Goal: Task Accomplishment & Management: Manage account settings

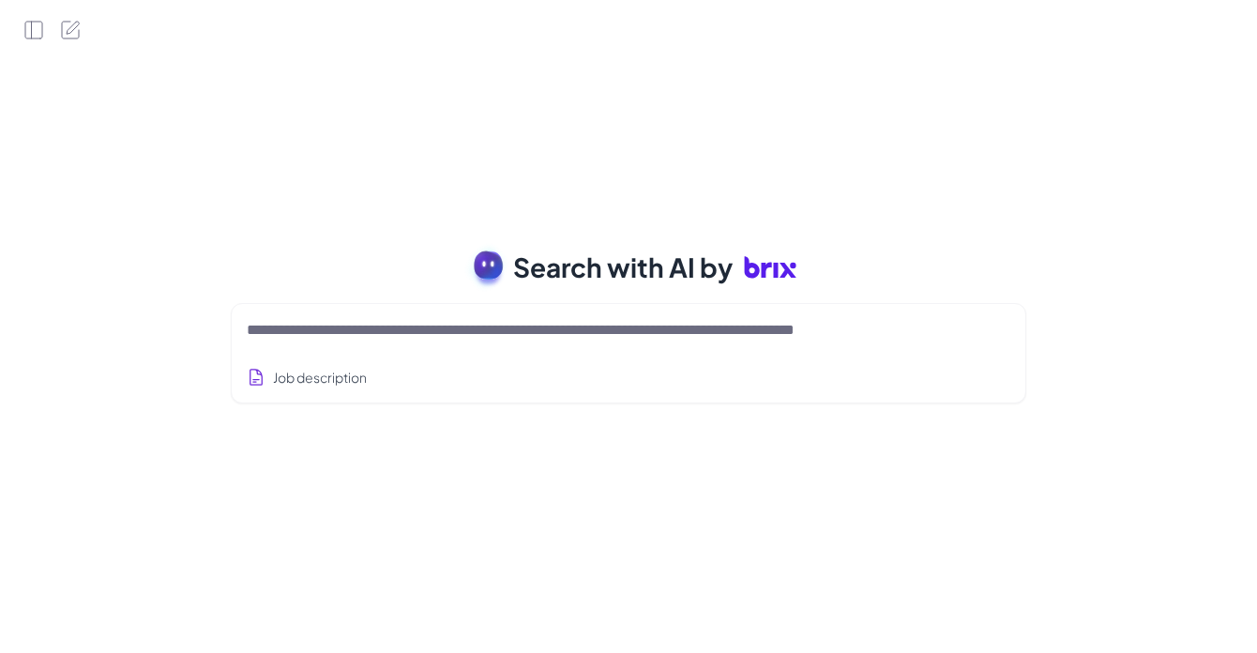
click at [428, 322] on textarea at bounding box center [606, 330] width 719 height 23
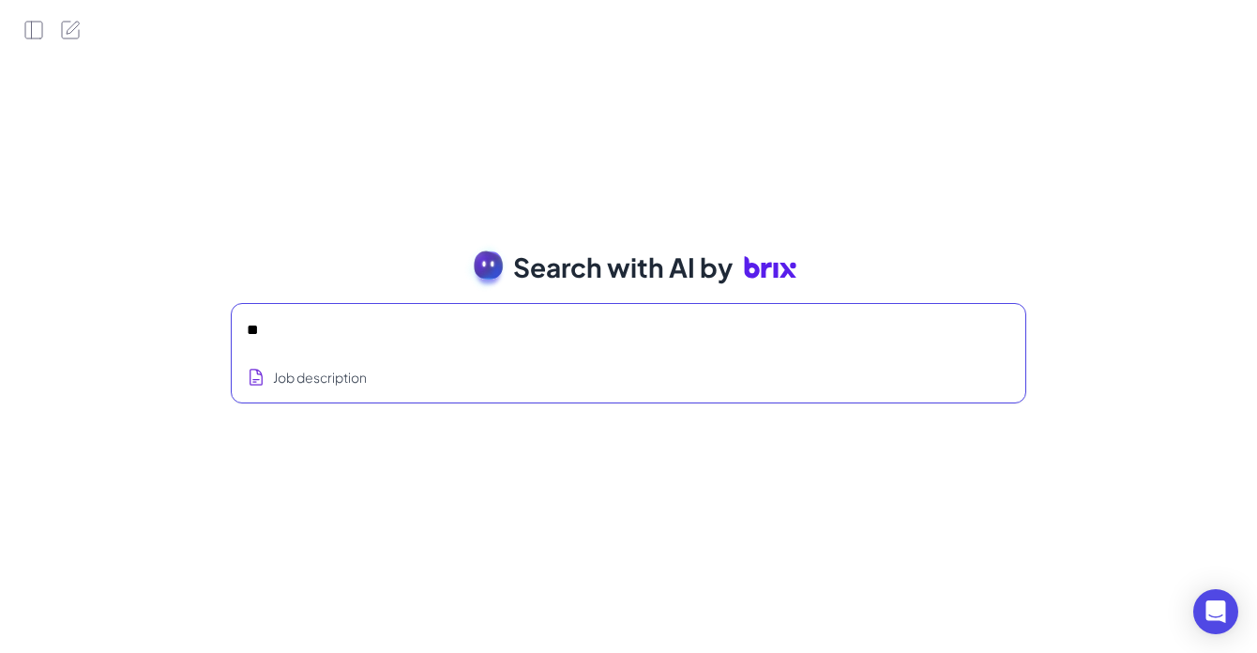
type textarea "*"
type textarea "**********"
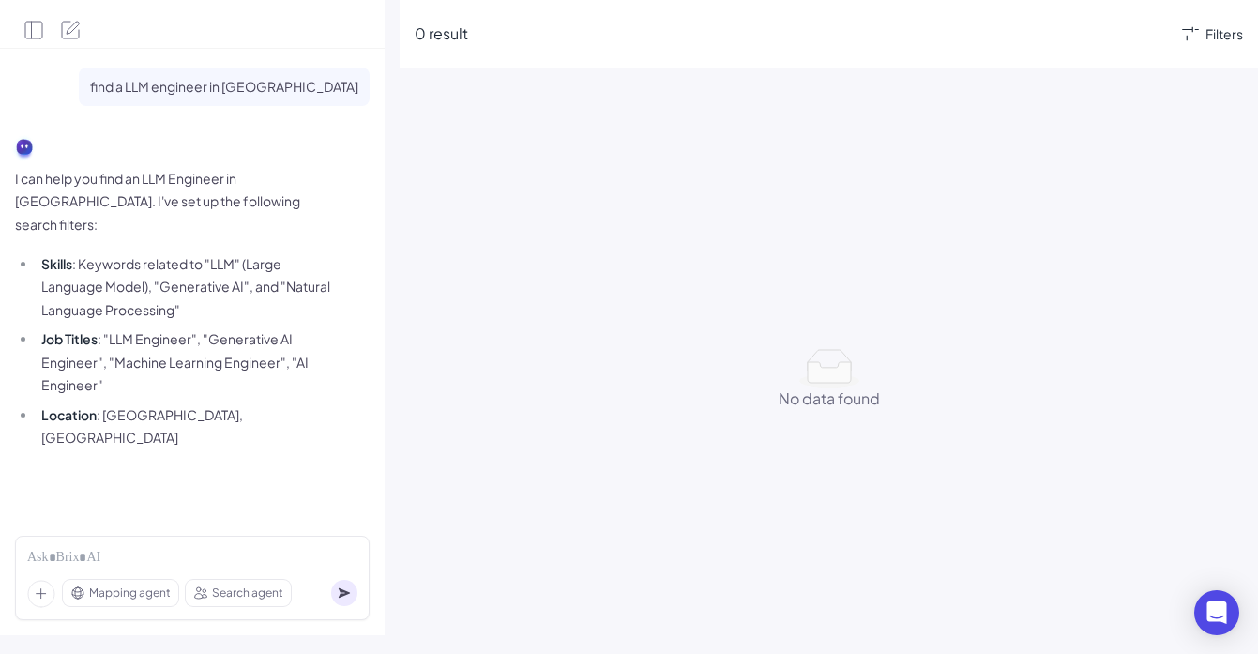
click at [1204, 44] on div "Filters" at bounding box center [1211, 34] width 64 height 23
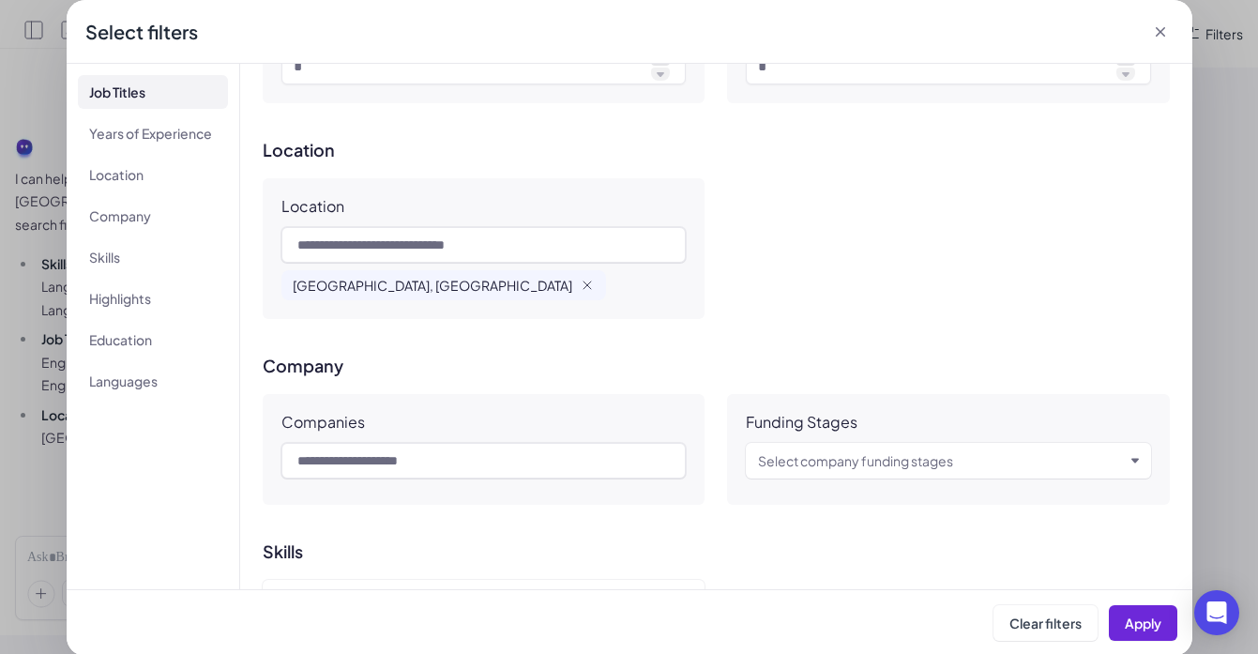
scroll to position [319, 0]
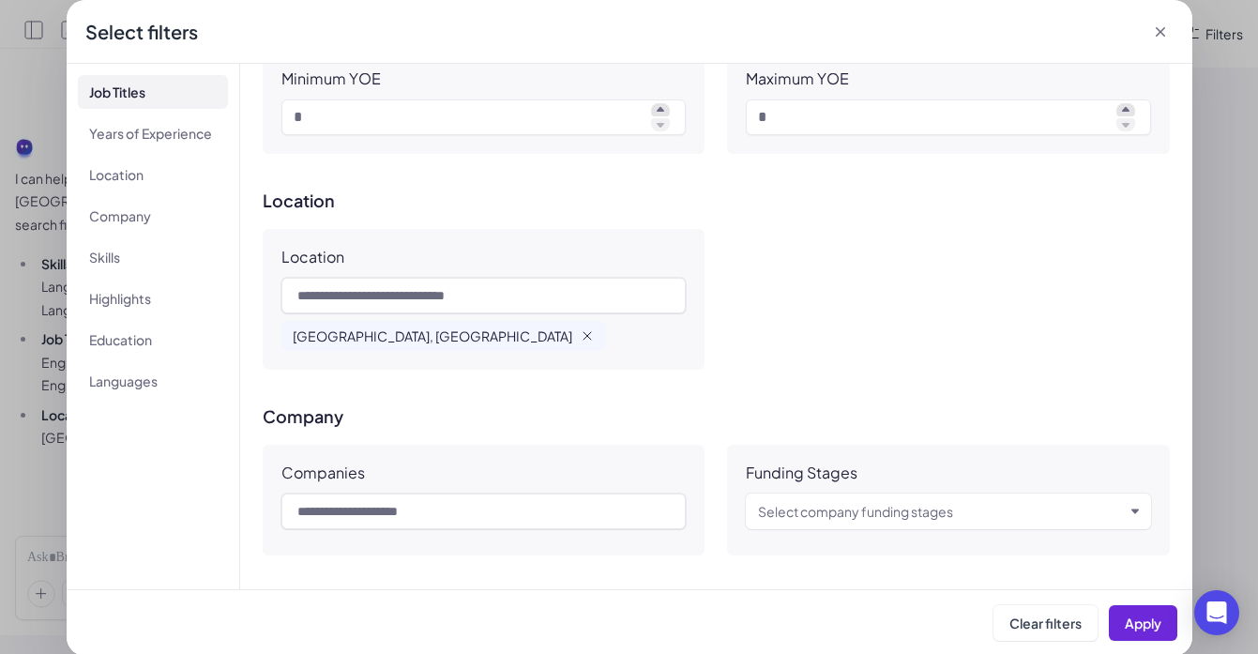
click at [580, 335] on icon "button" at bounding box center [587, 335] width 15 height 15
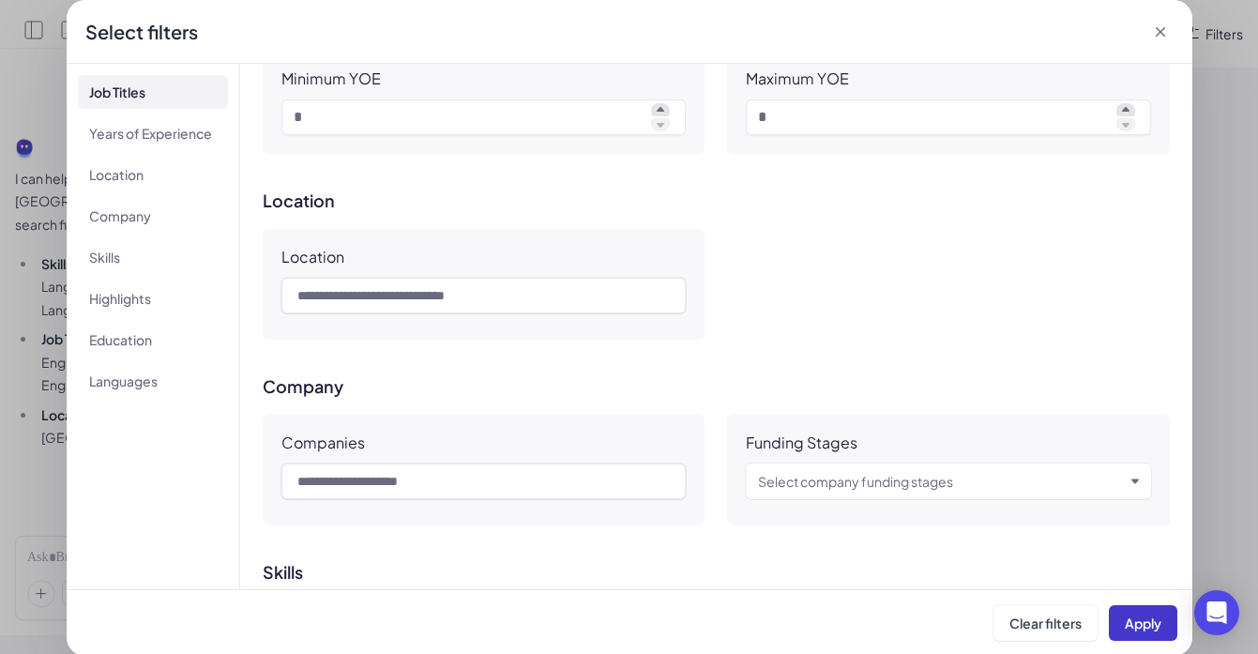
click at [1149, 622] on span "Apply" at bounding box center [1143, 623] width 37 height 17
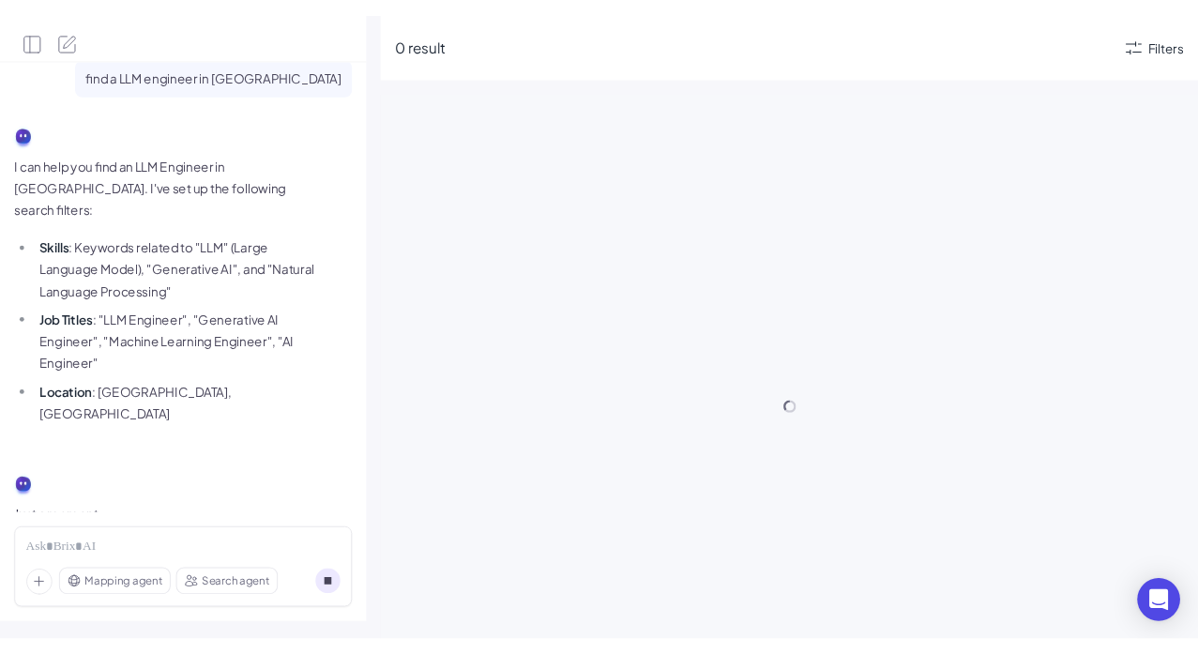
scroll to position [0, 0]
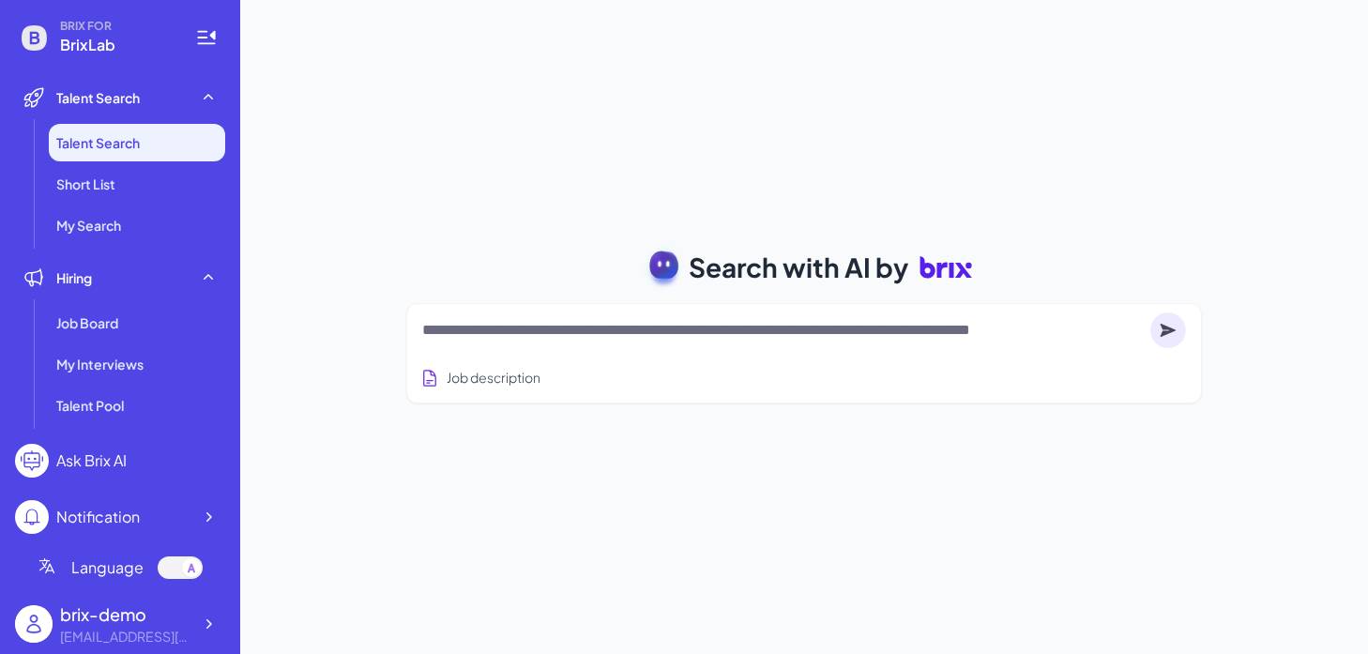
click at [613, 317] on div at bounding box center [804, 331] width 764 height 38
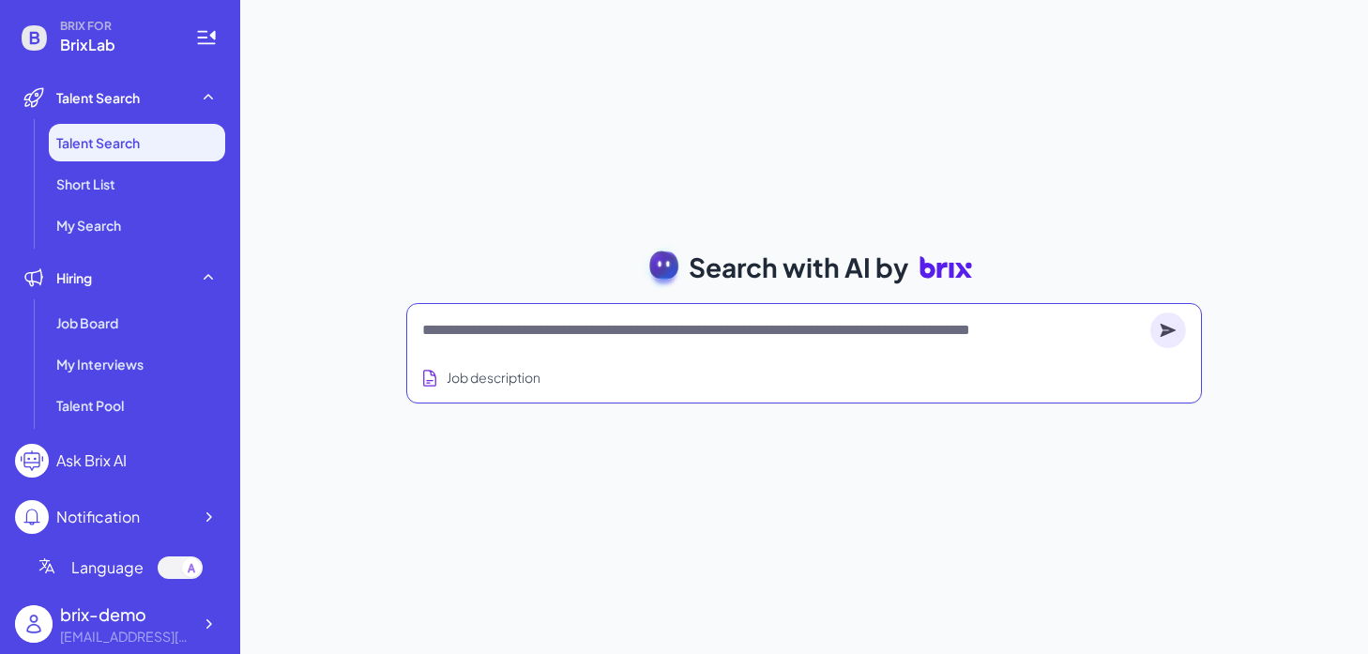
click at [610, 331] on textarea at bounding box center [782, 330] width 721 height 23
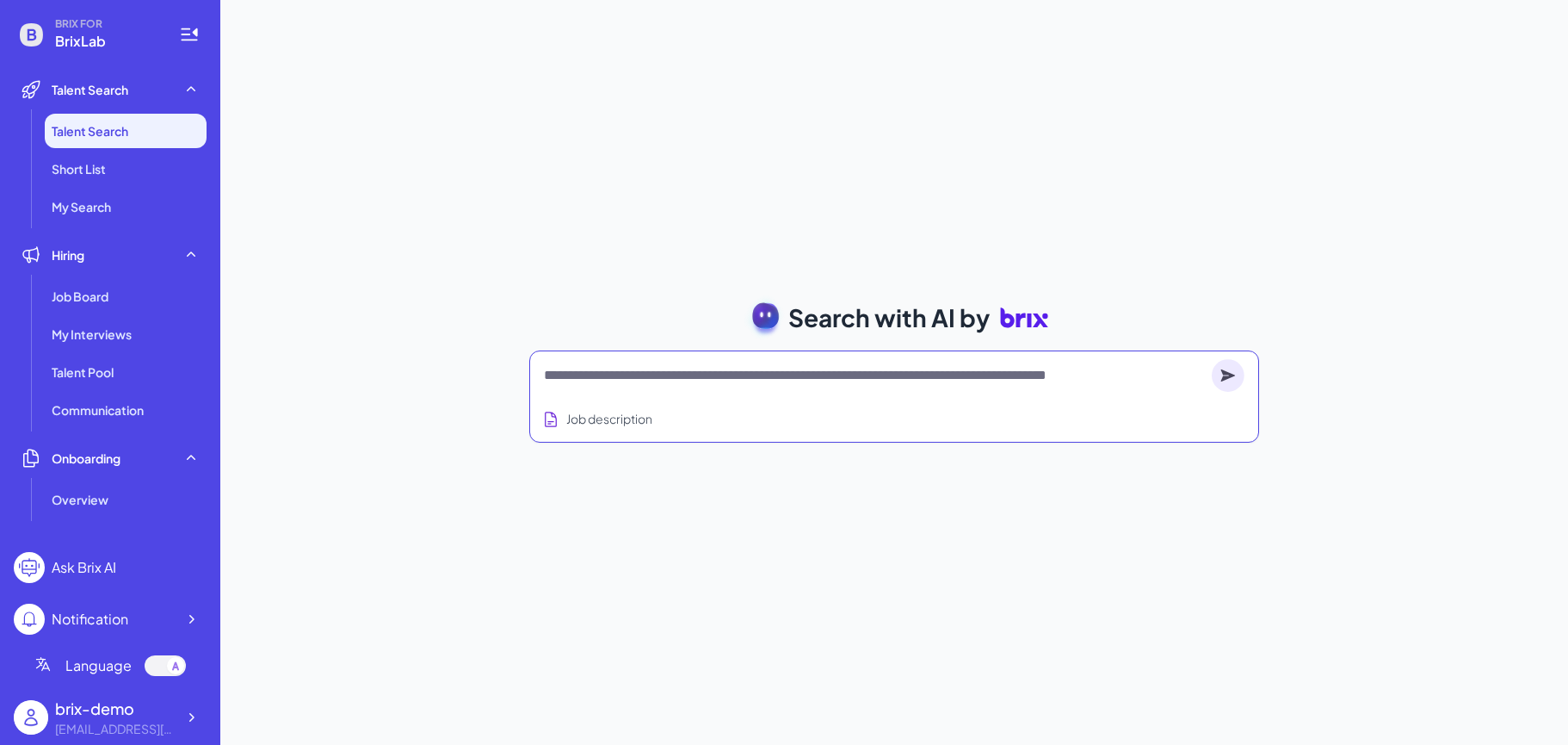
click at [632, 376] on textarea at bounding box center [874, 375] width 661 height 21
type textarea "**********"
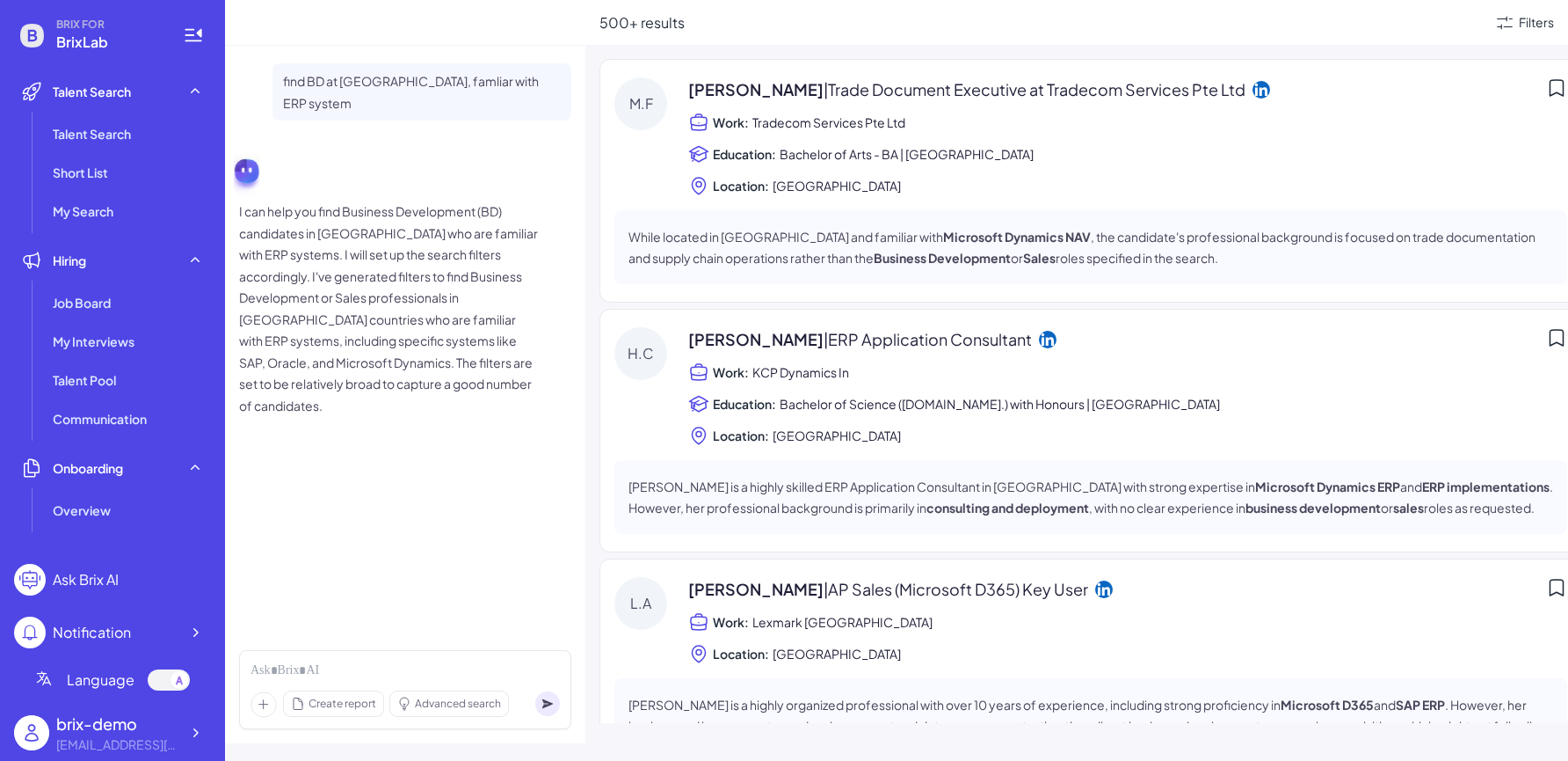
click at [417, 612] on div "Create report Advanced search" at bounding box center [405, 689] width 333 height 79
click at [399, 612] on div at bounding box center [405, 671] width 309 height 20
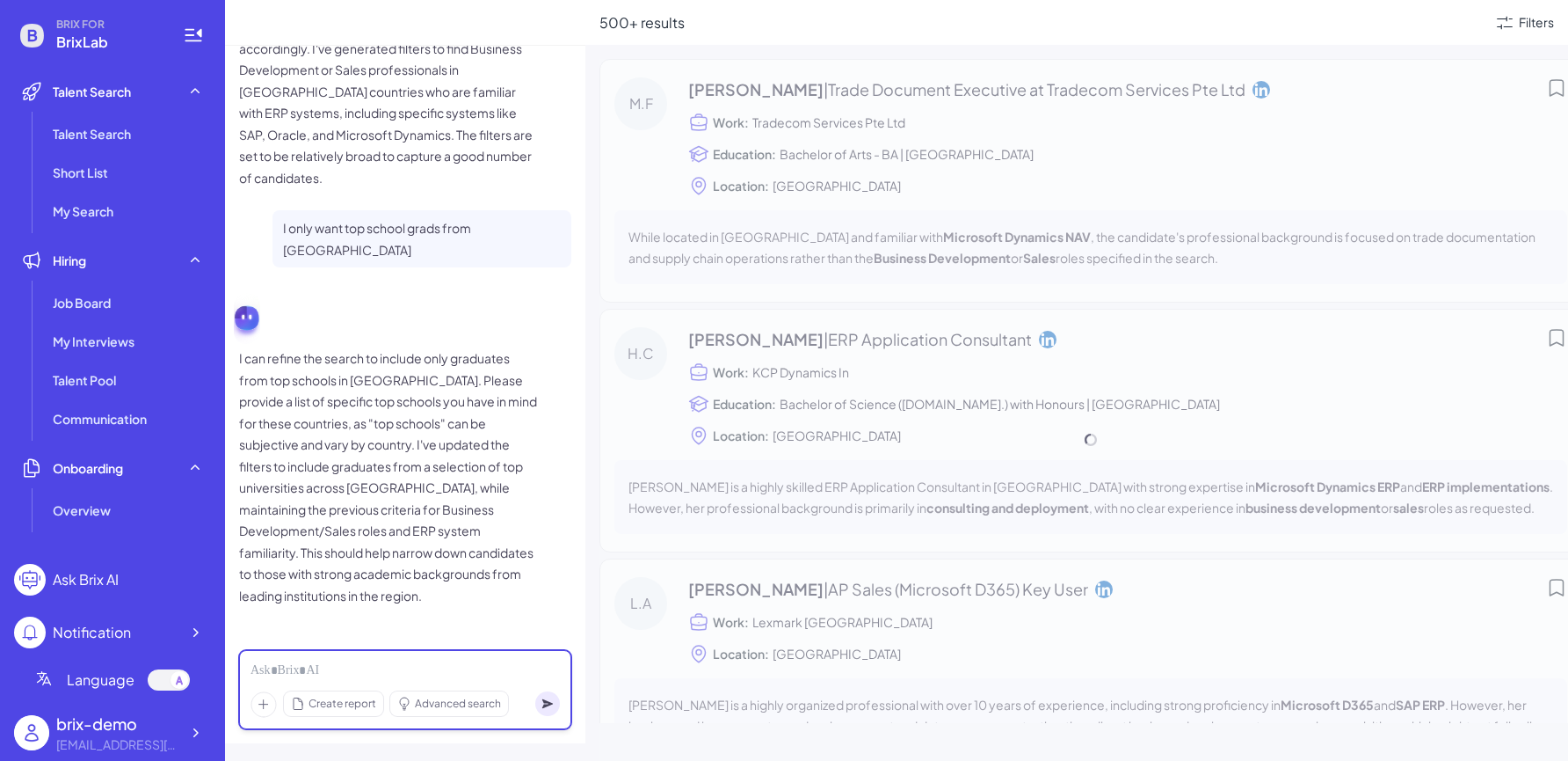
scroll to position [230, 0]
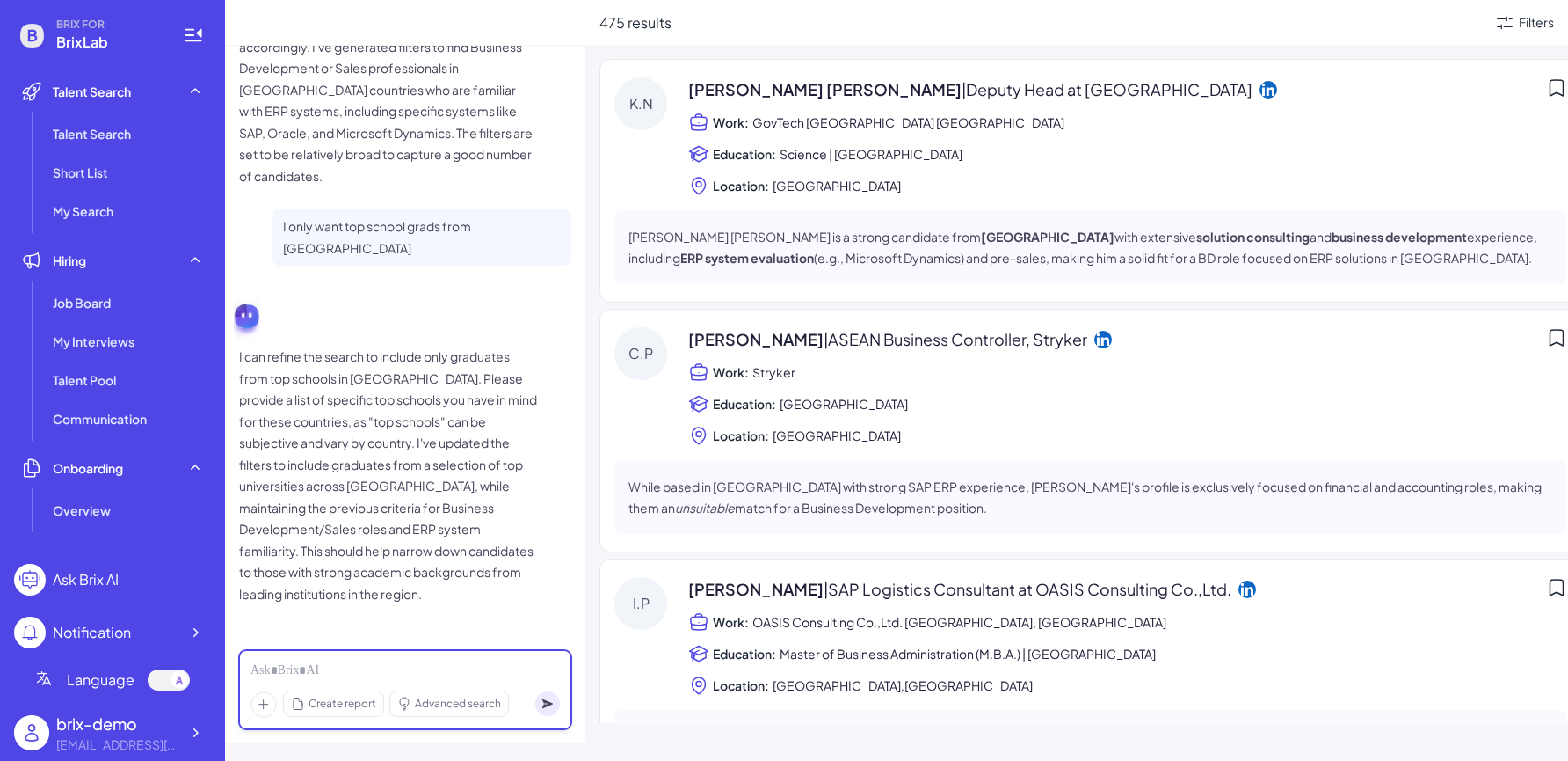
click at [390, 612] on div at bounding box center [405, 671] width 309 height 20
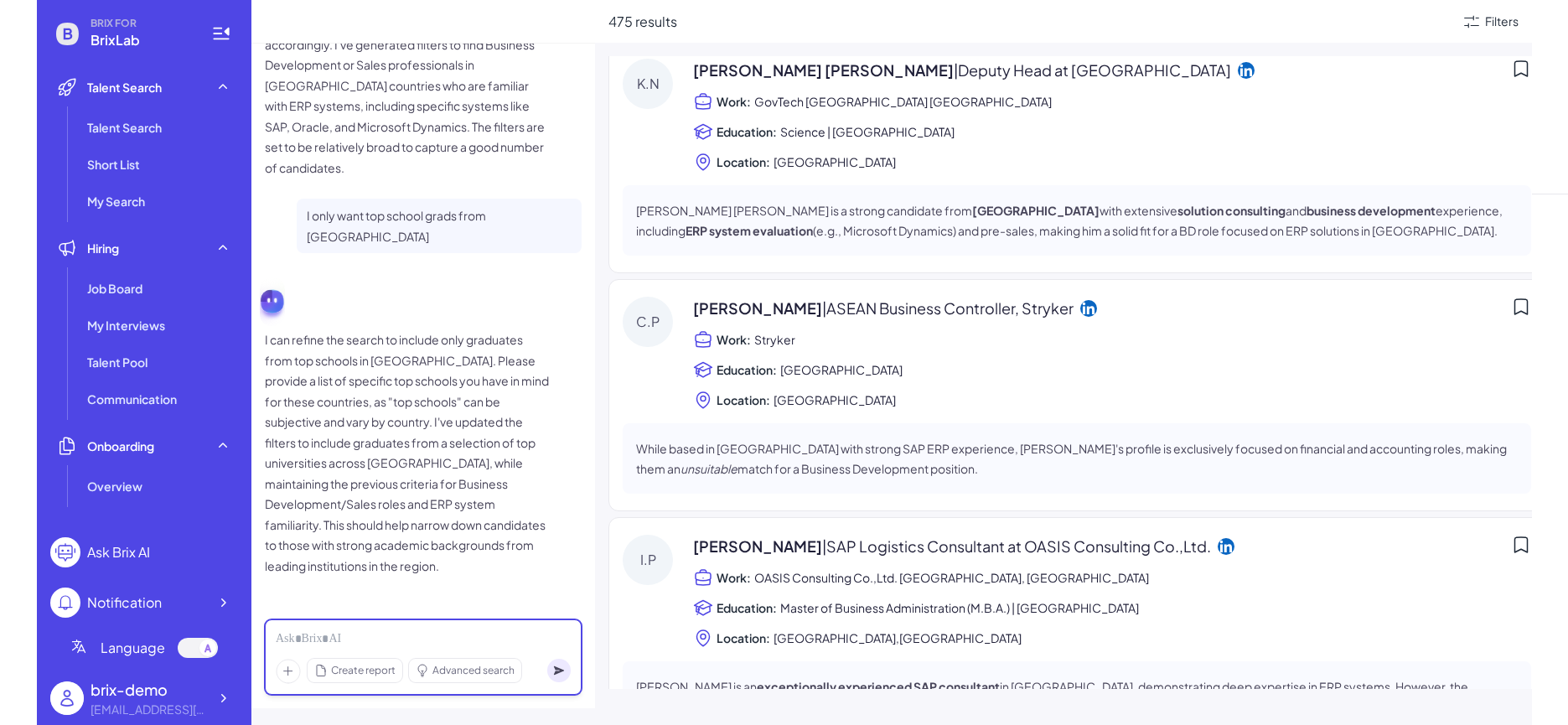
scroll to position [0, 0]
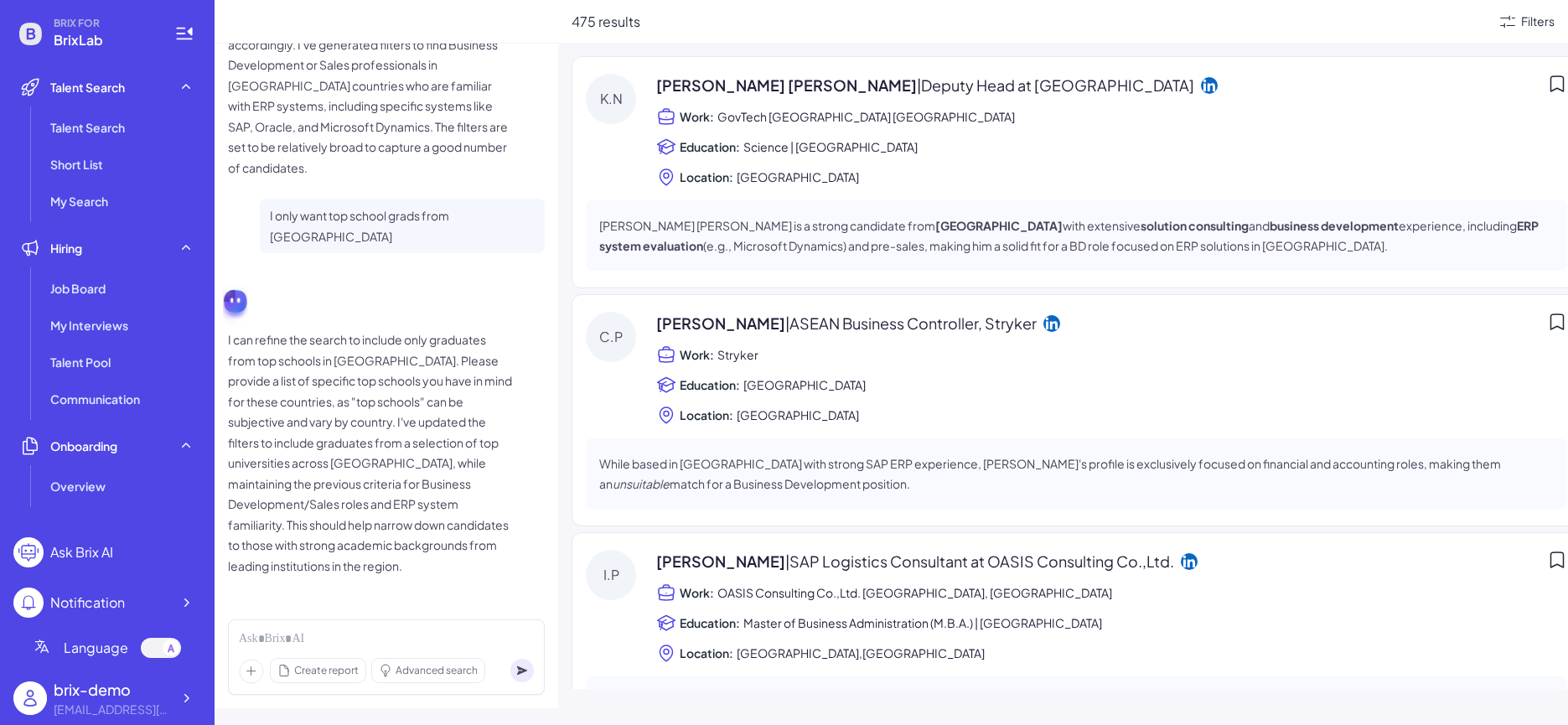
click at [934, 88] on span "| Deputy Head at GovTech" at bounding box center [1055, 85] width 278 height 20
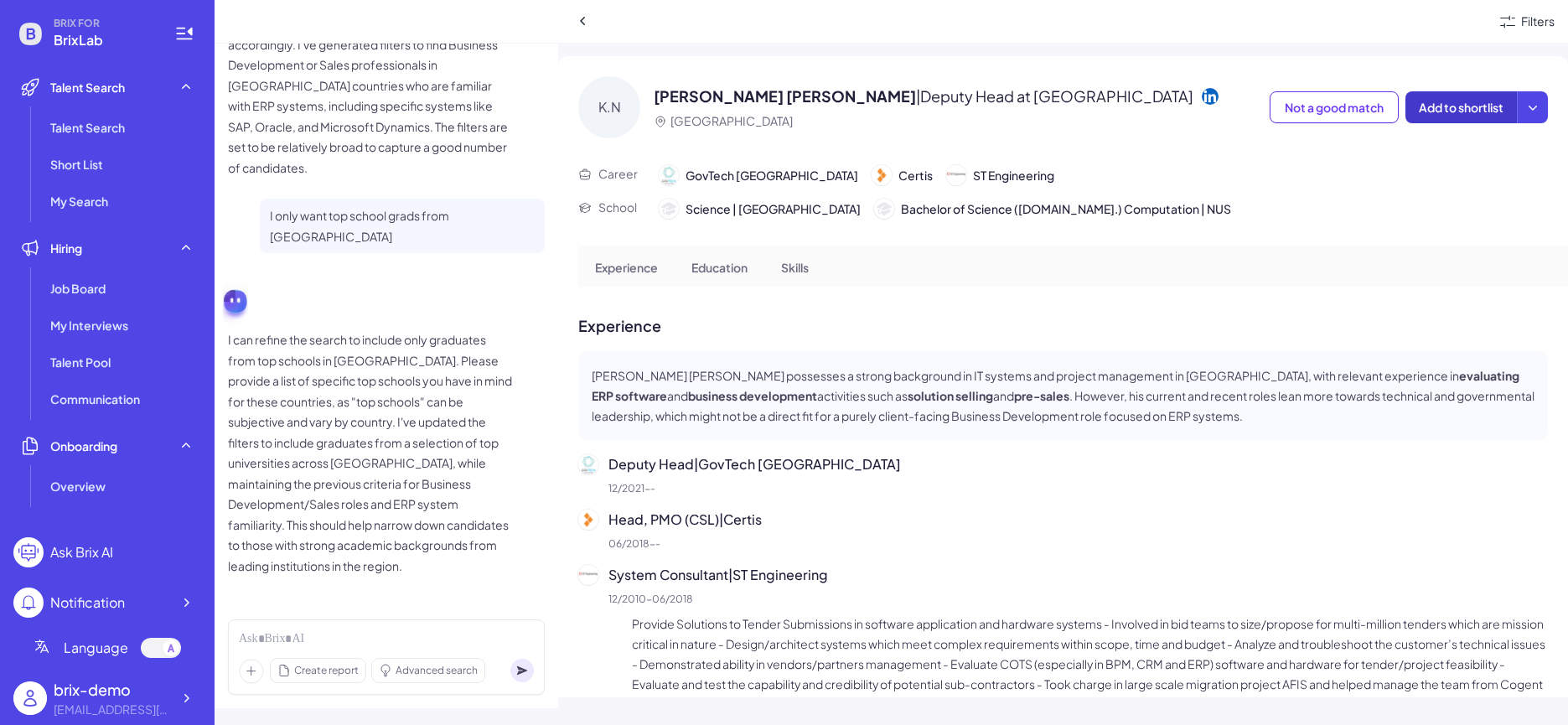
click at [1069, 112] on span "Add to shortlist" at bounding box center [1461, 107] width 85 height 15
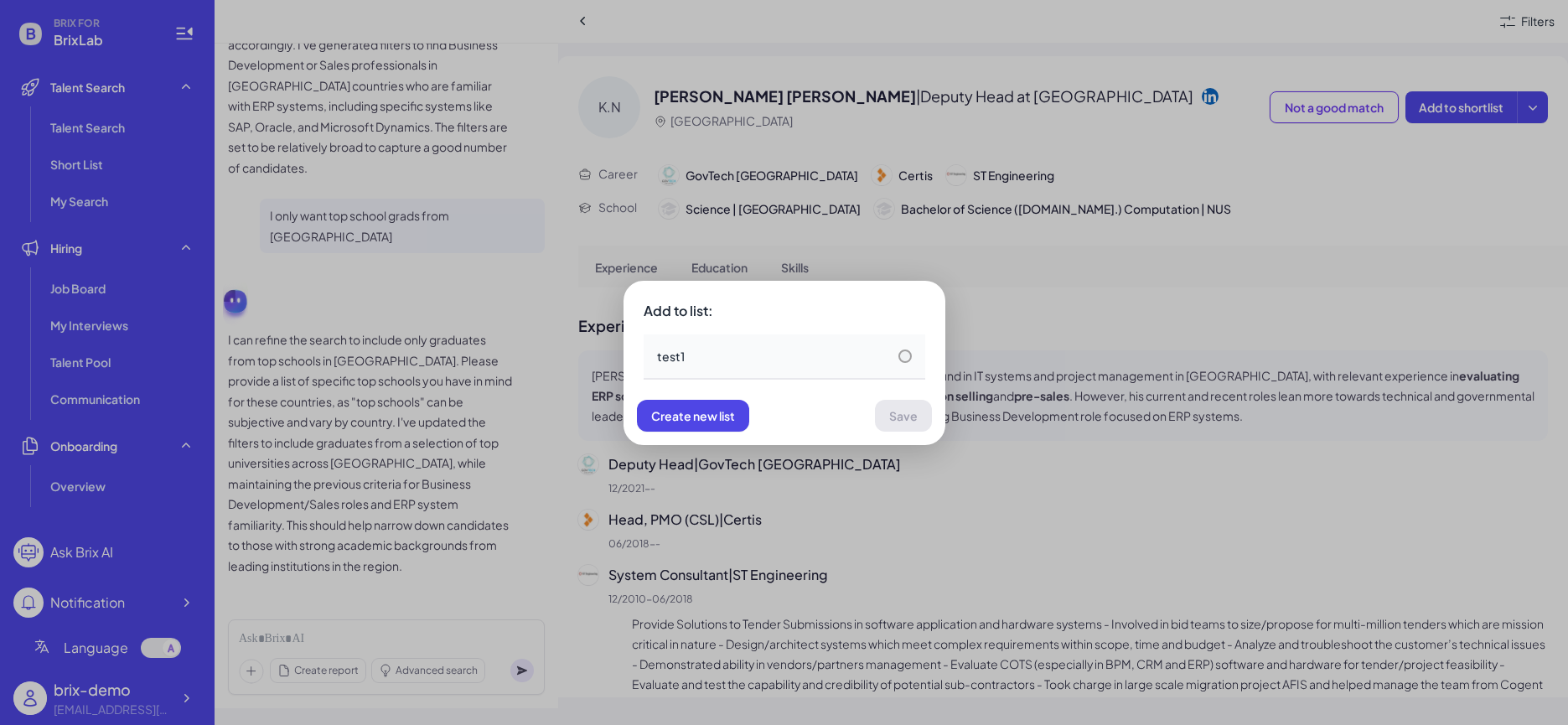
click at [874, 363] on div "test1" at bounding box center [784, 355] width 255 height 17
click at [919, 427] on button "Save" at bounding box center [904, 416] width 57 height 32
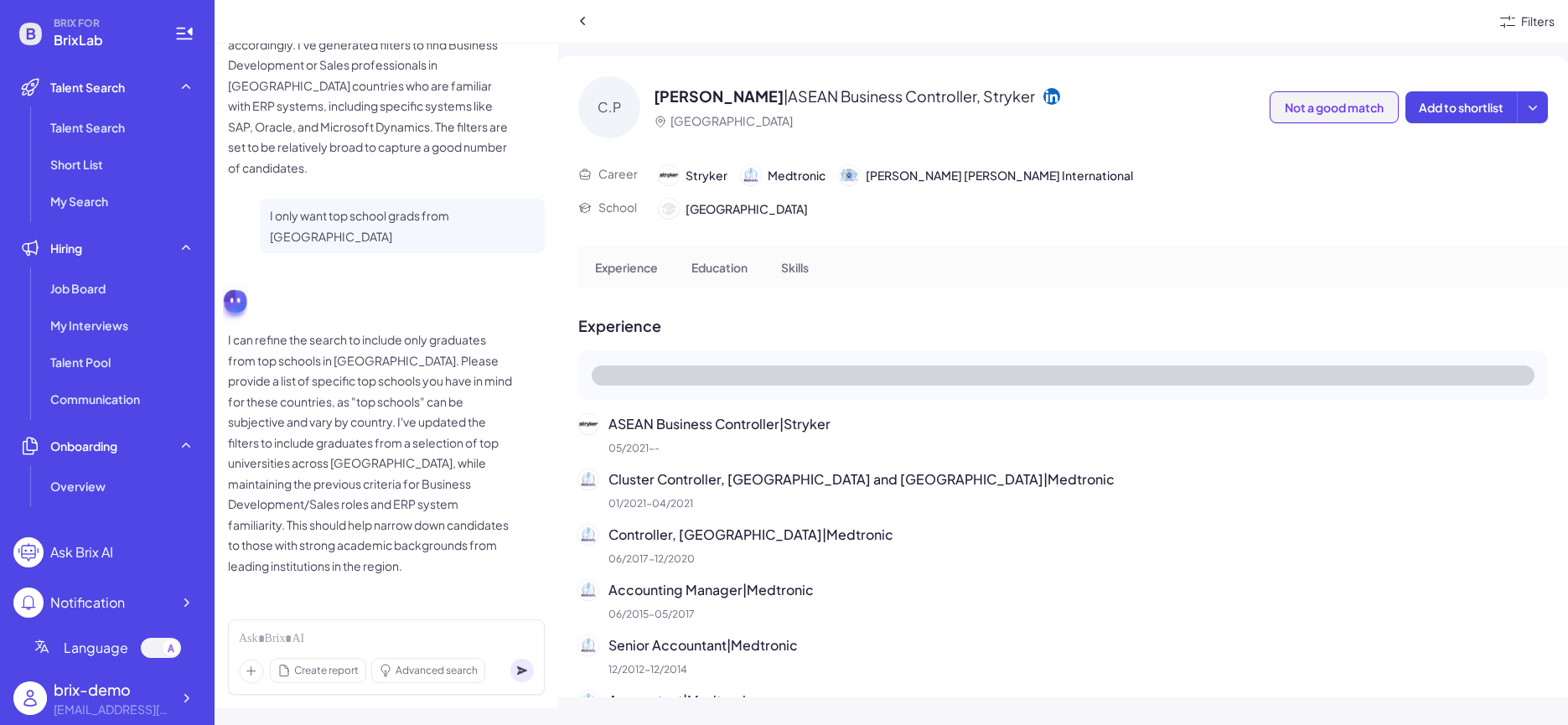
click at [1069, 113] on span "Not a good match" at bounding box center [1334, 107] width 99 height 15
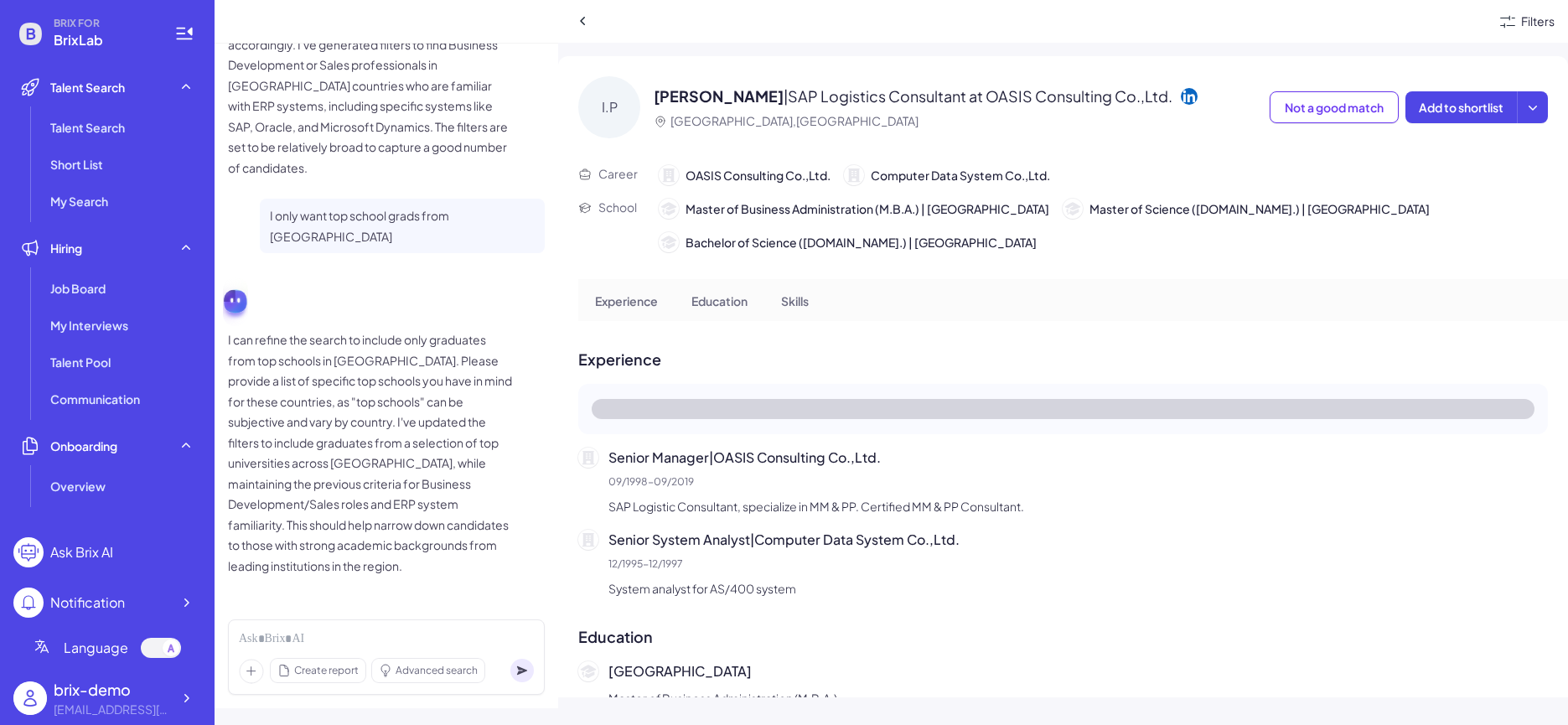
click at [1069, 25] on div "Filters" at bounding box center [1539, 21] width 34 height 18
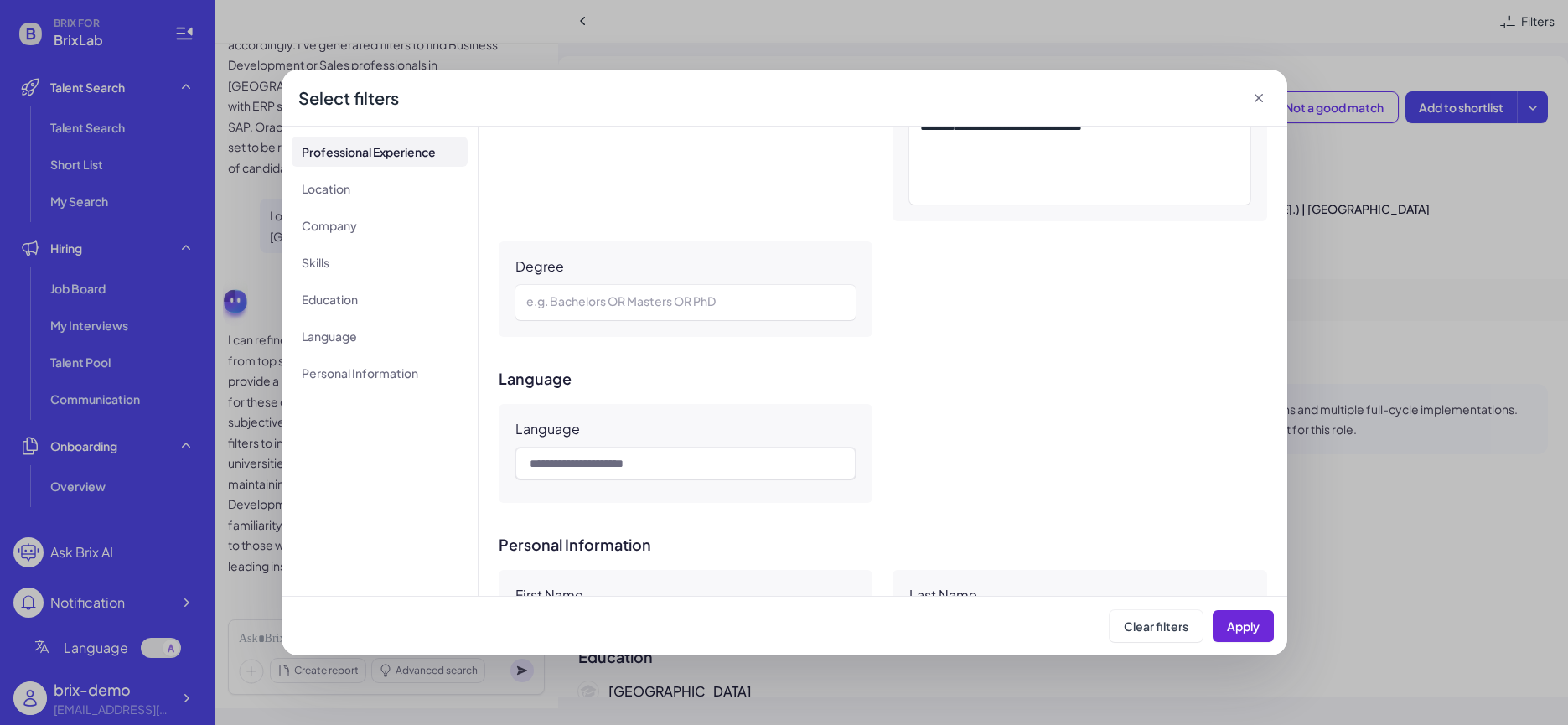
scroll to position [1496, 0]
click at [1069, 98] on icon at bounding box center [1259, 97] width 17 height 17
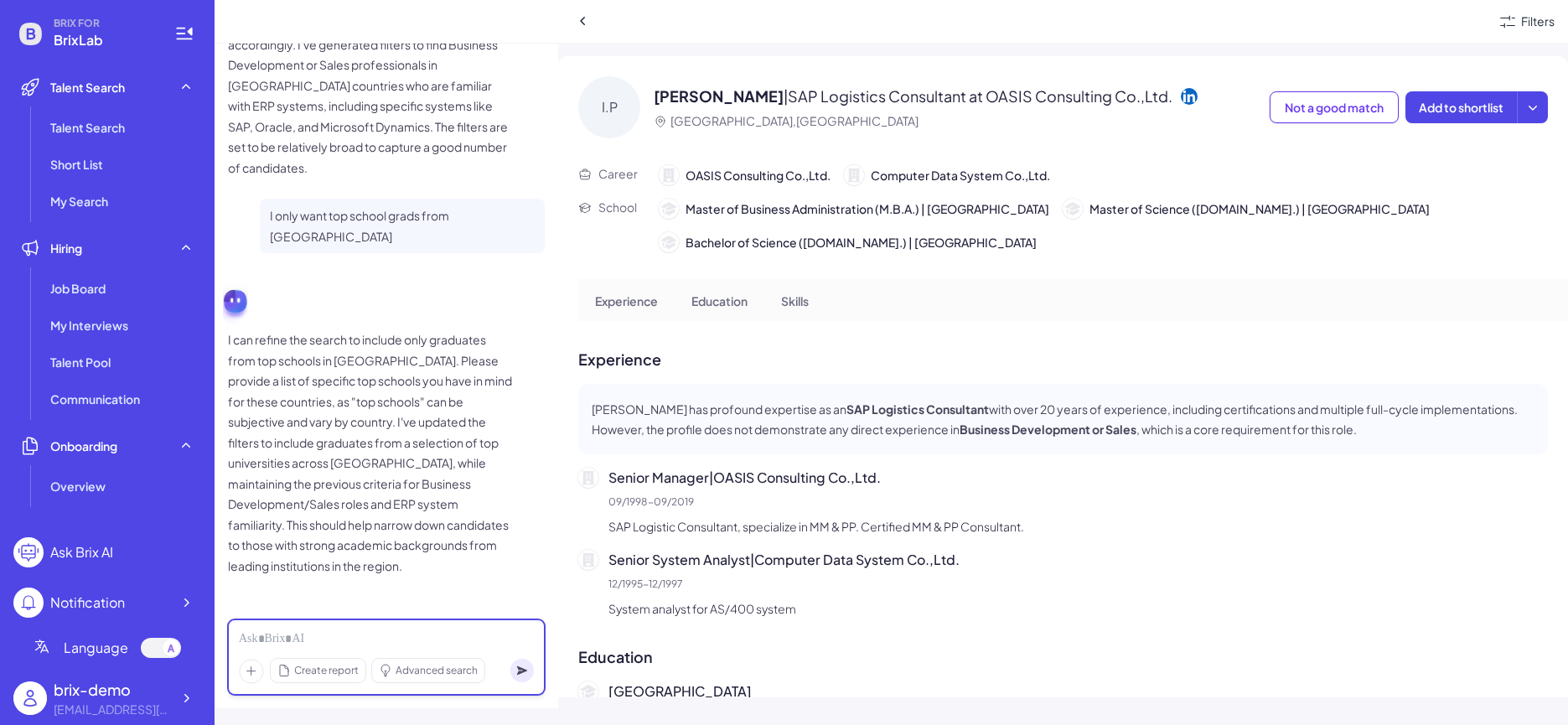
click at [406, 583] on div at bounding box center [386, 639] width 295 height 19
click at [584, 21] on icon at bounding box center [583, 21] width 17 height 17
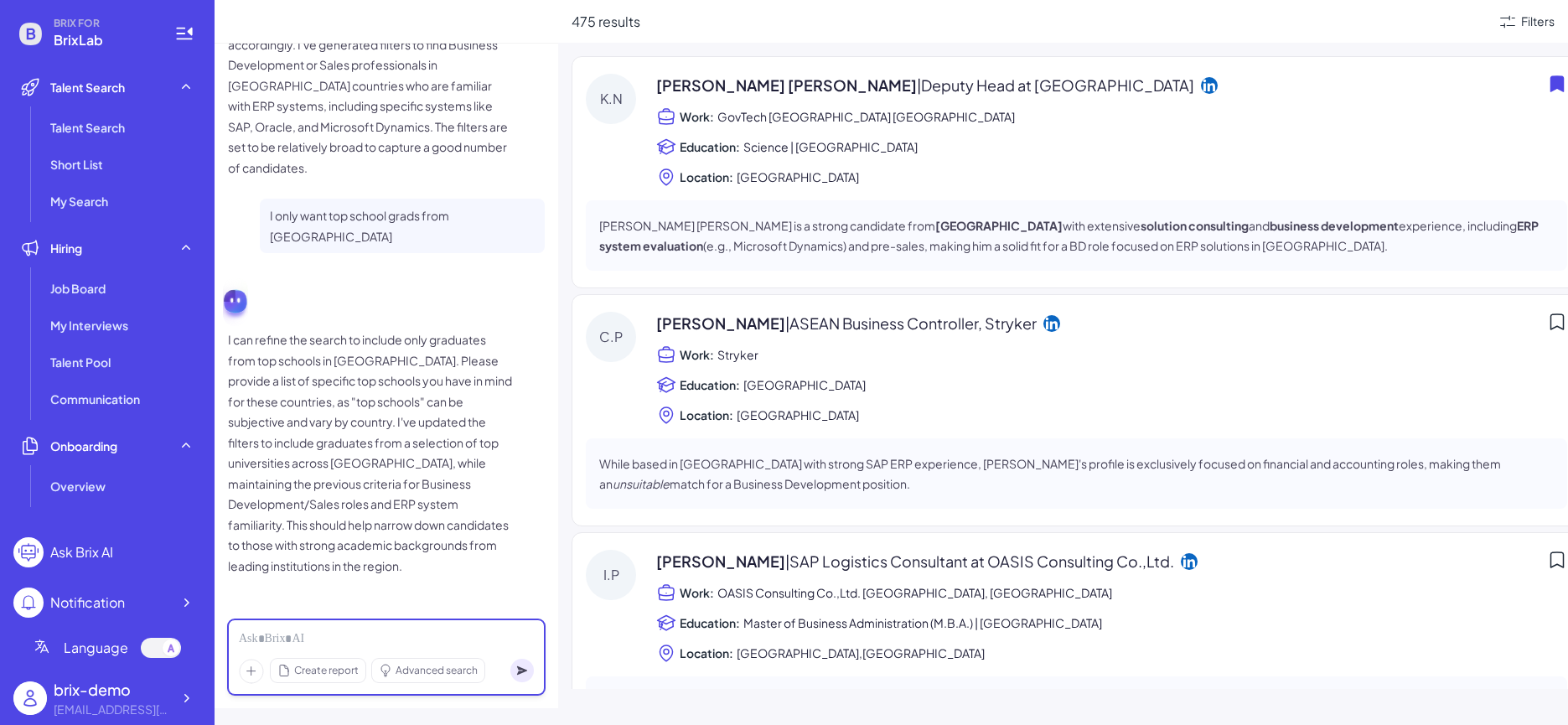
click at [336, 583] on div at bounding box center [386, 639] width 295 height 19
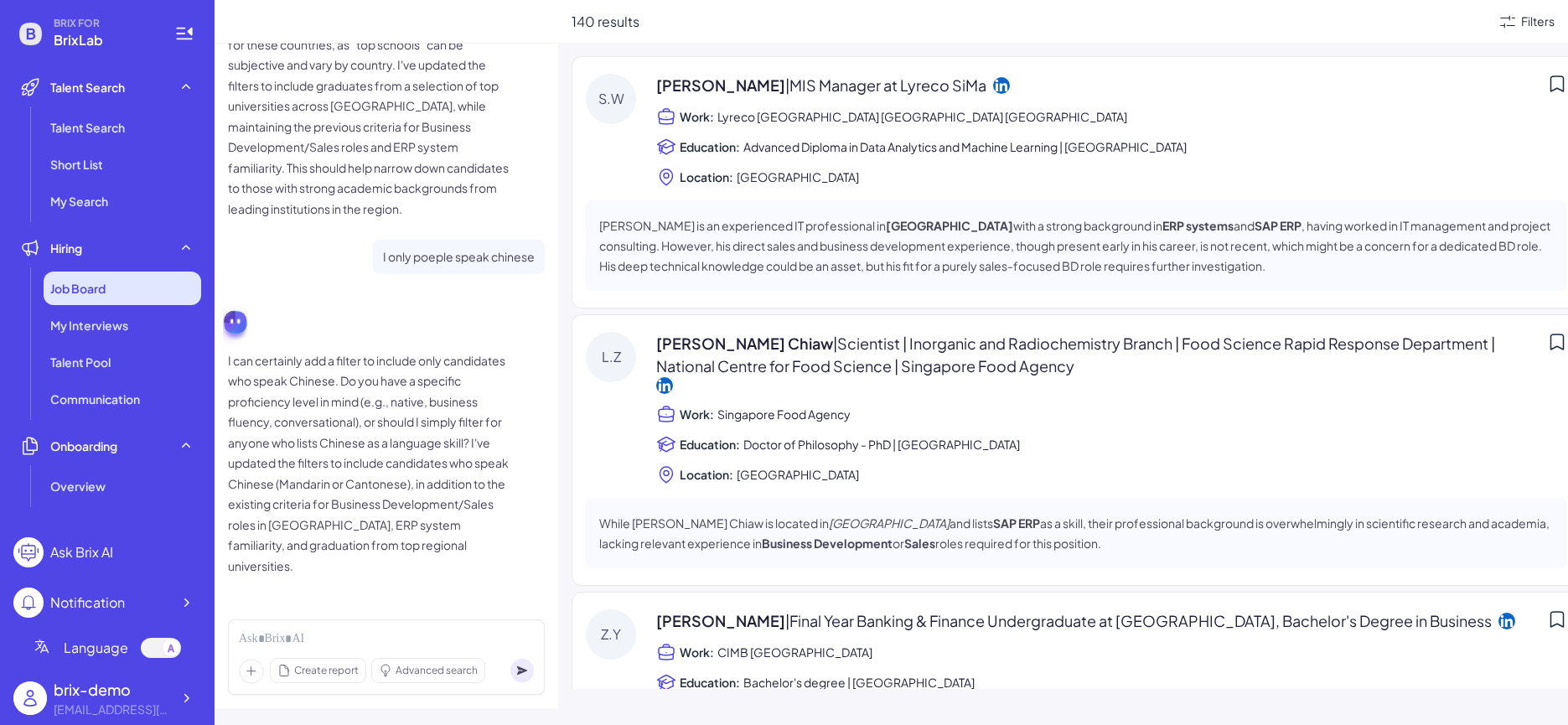
click at [134, 294] on div "Job Board" at bounding box center [122, 288] width 157 height 34
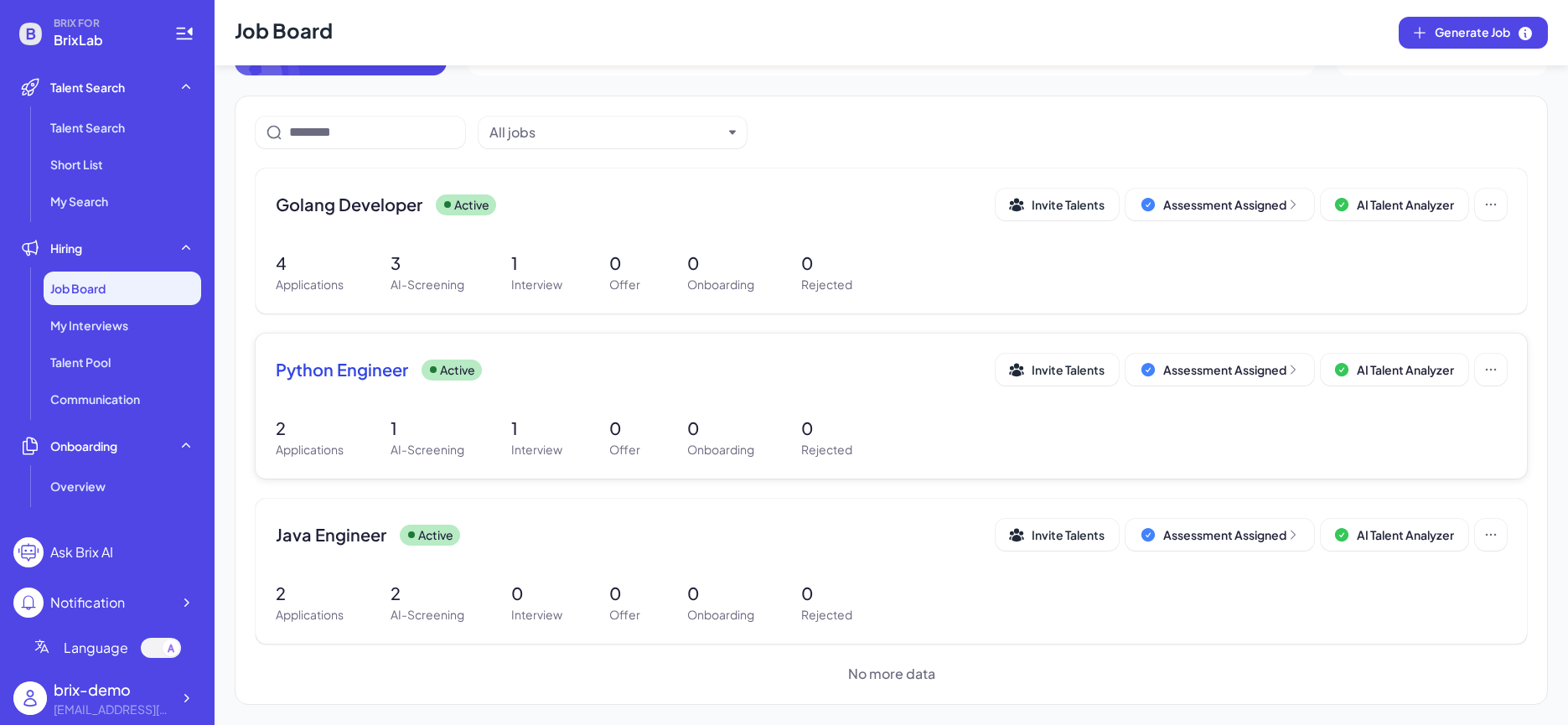
scroll to position [72, 0]
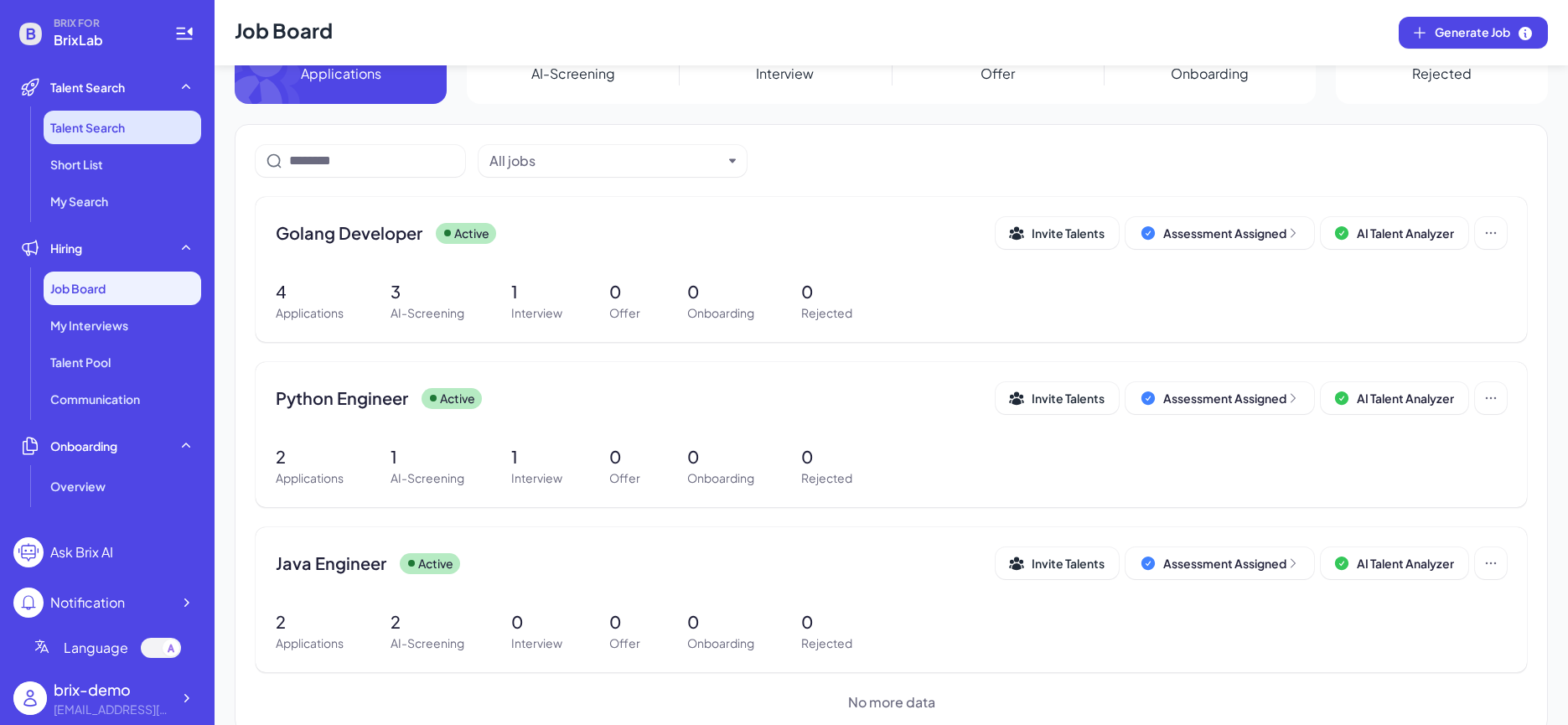
click at [170, 137] on li "Talent Search" at bounding box center [122, 128] width 157 height 34
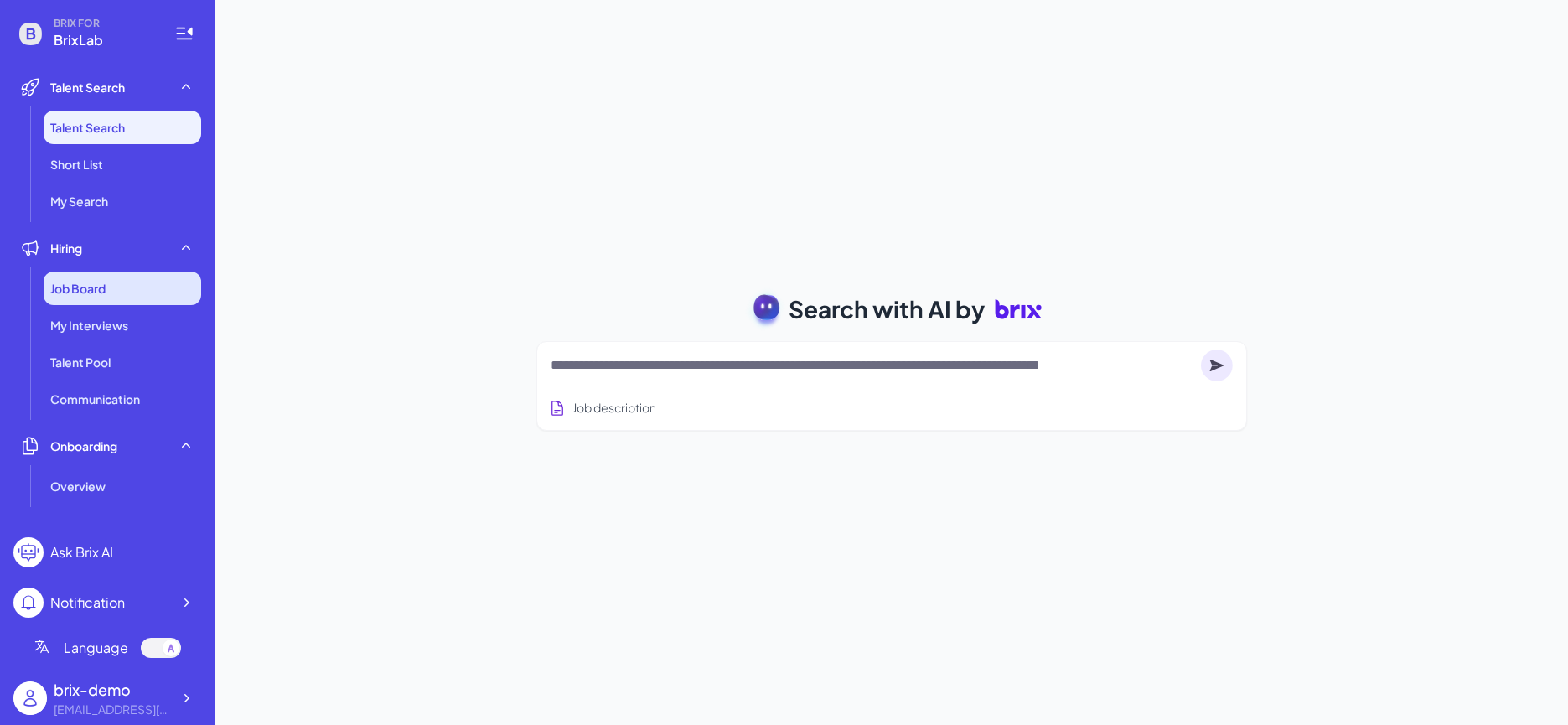
click at [141, 279] on div "Job Board" at bounding box center [122, 288] width 157 height 34
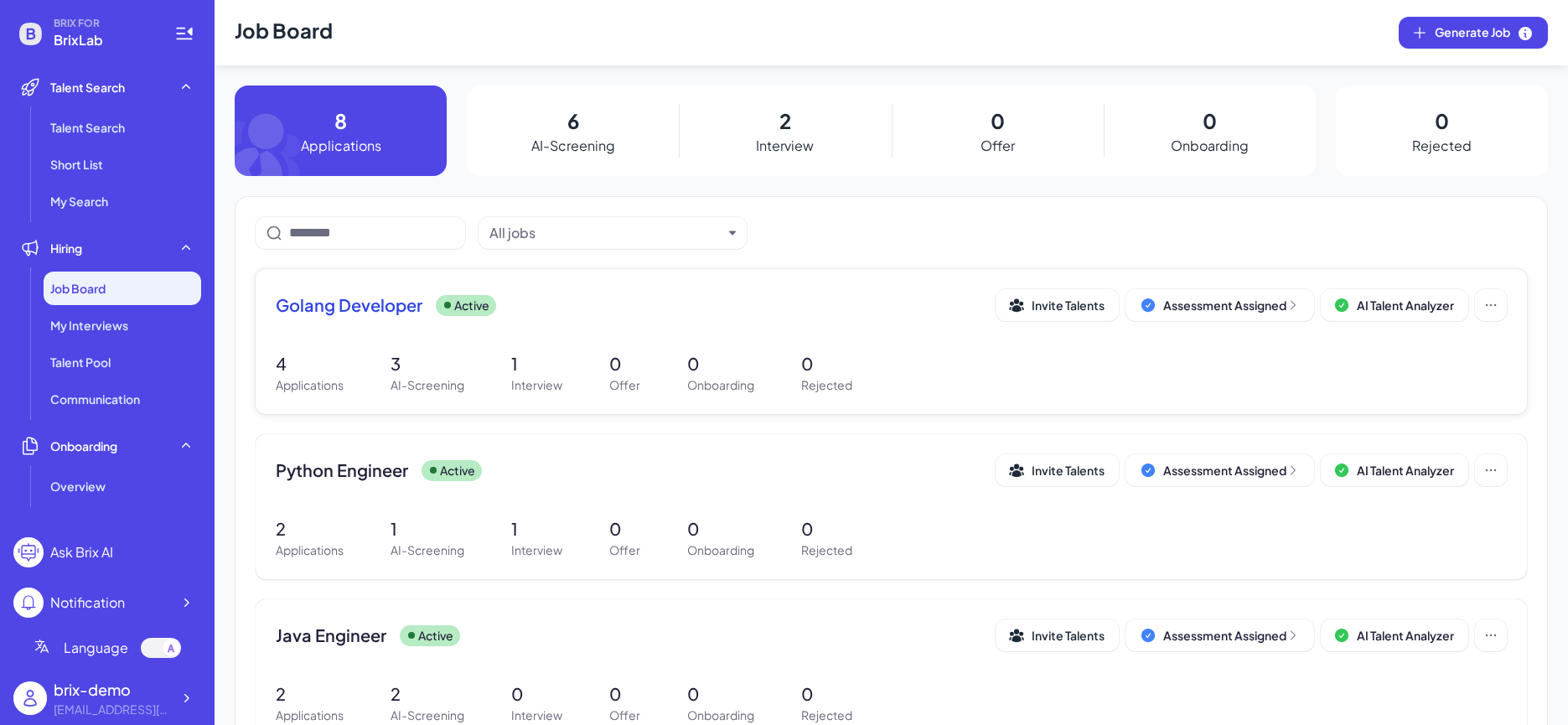
click at [1069, 322] on div "Golang Developer Active Invite Talents Assessment Assigned AI Talent Analyzer" at bounding box center [892, 310] width 1231 height 42
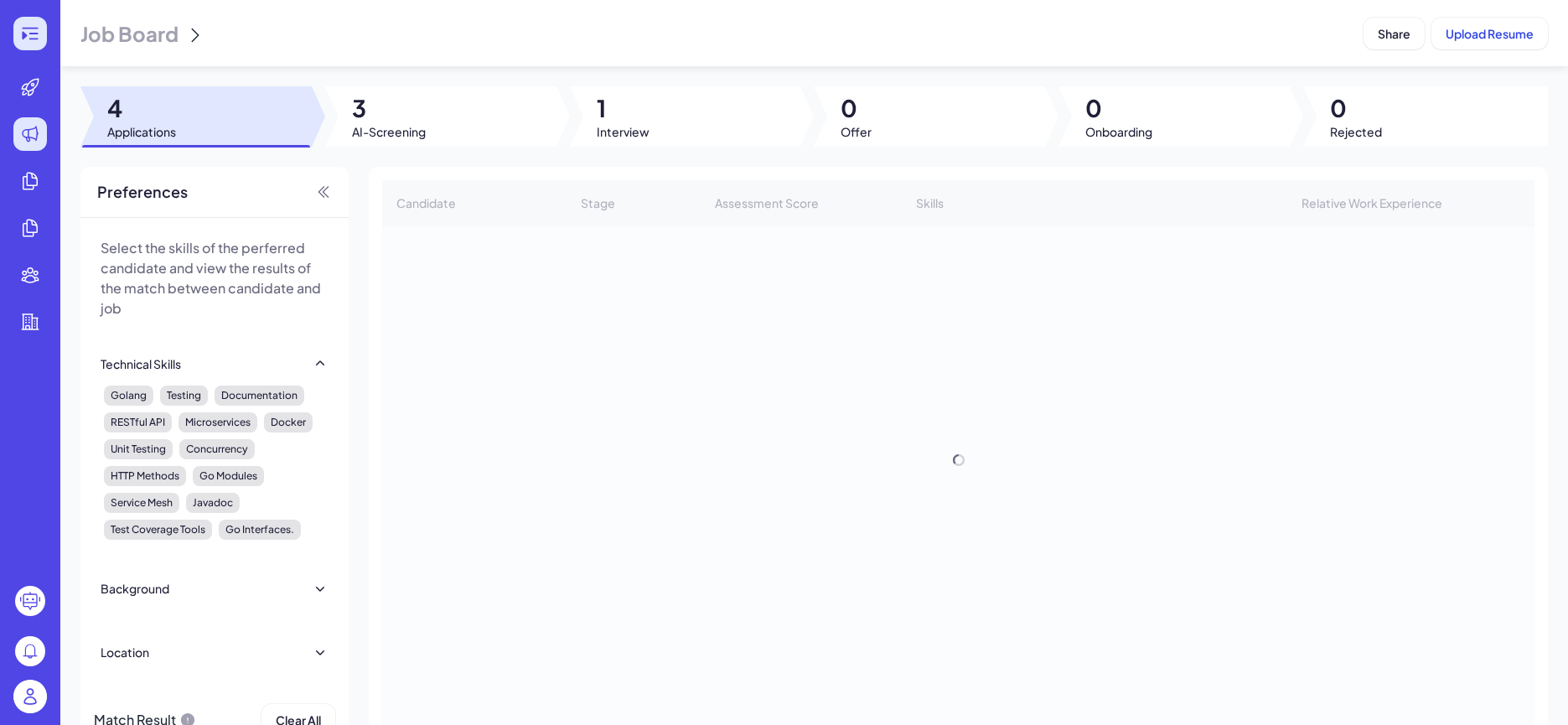
click at [43, 34] on div at bounding box center [30, 34] width 34 height 34
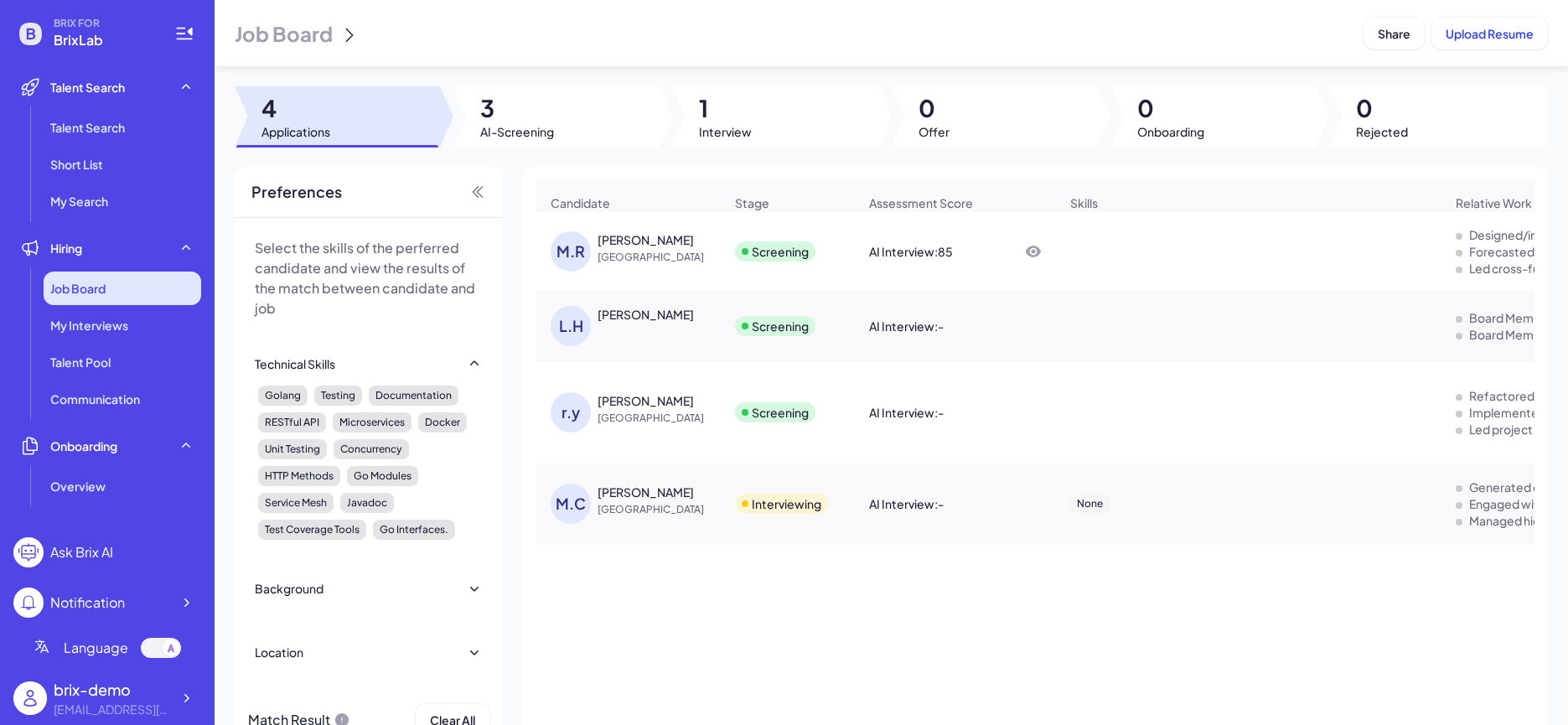
click at [115, 277] on div "Job Board" at bounding box center [122, 288] width 157 height 34
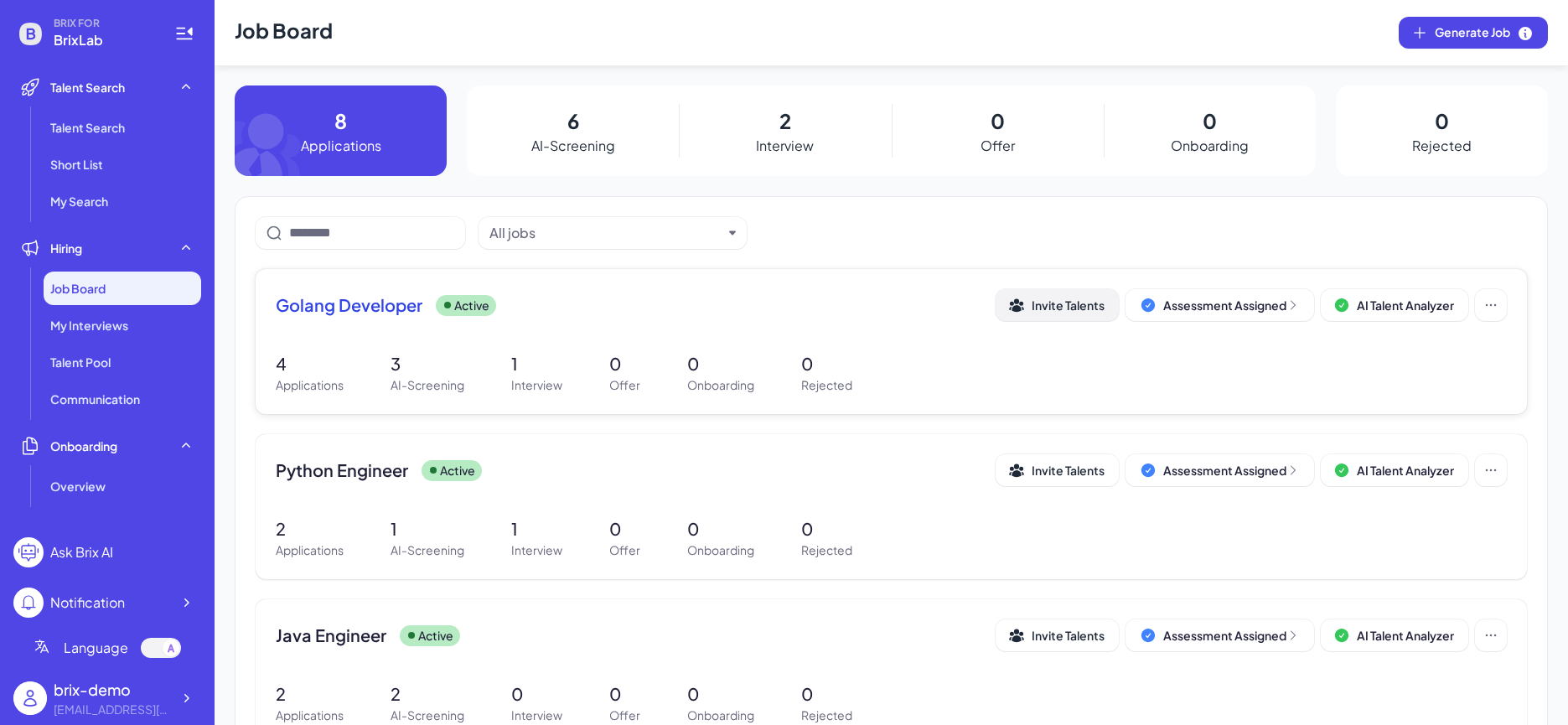
click at [1069, 315] on button "Invite Talents" at bounding box center [1058, 305] width 123 height 32
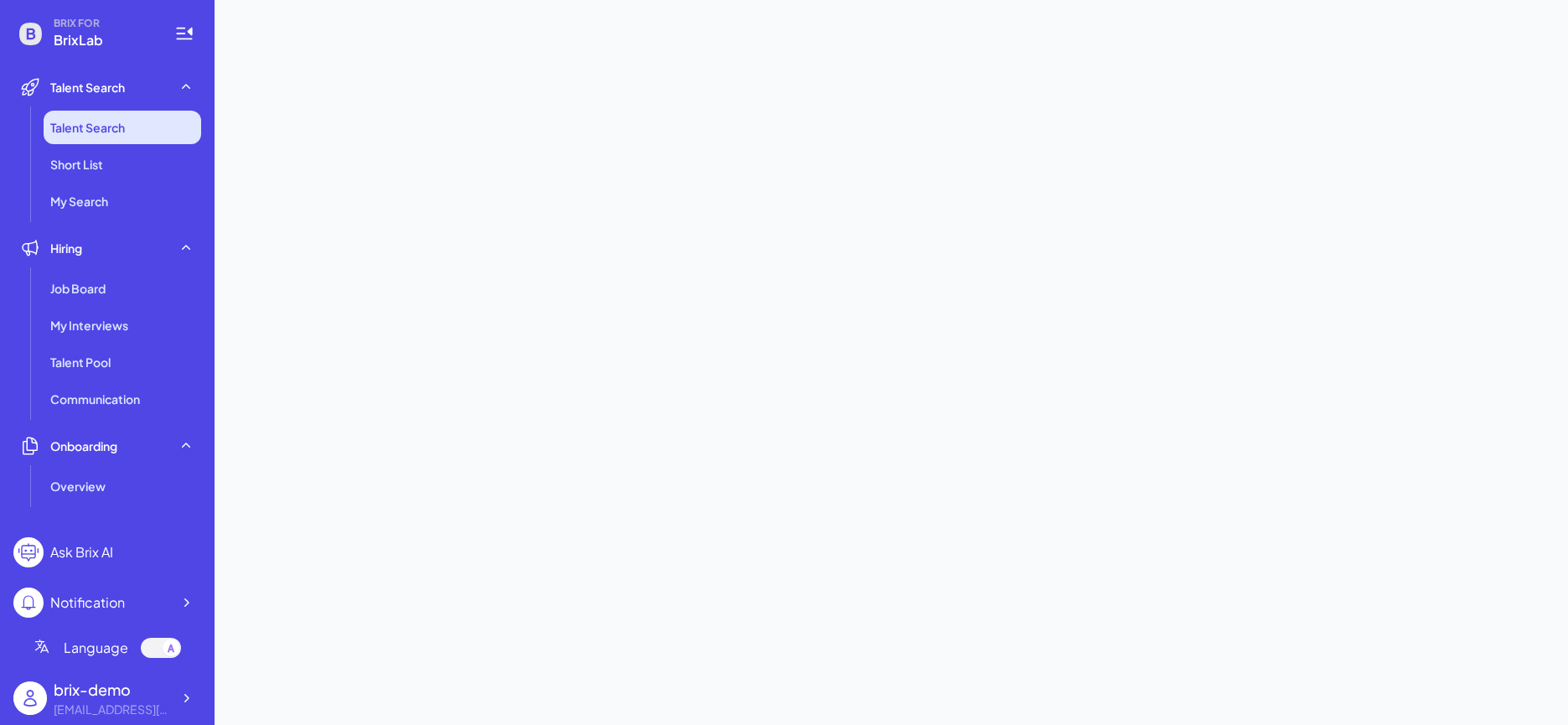
click at [92, 121] on span "Talent Search" at bounding box center [88, 127] width 75 height 17
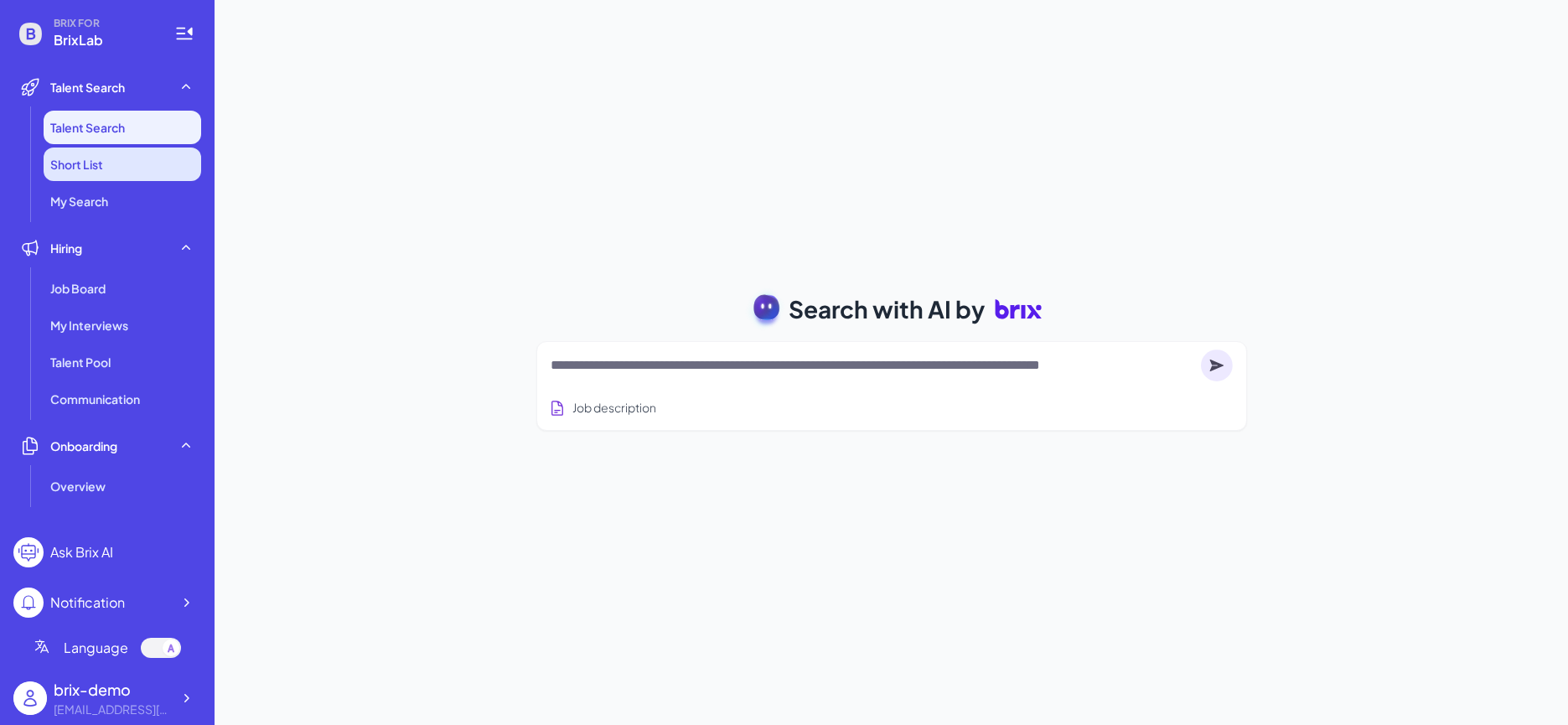
click at [86, 176] on li "Short List" at bounding box center [122, 164] width 157 height 34
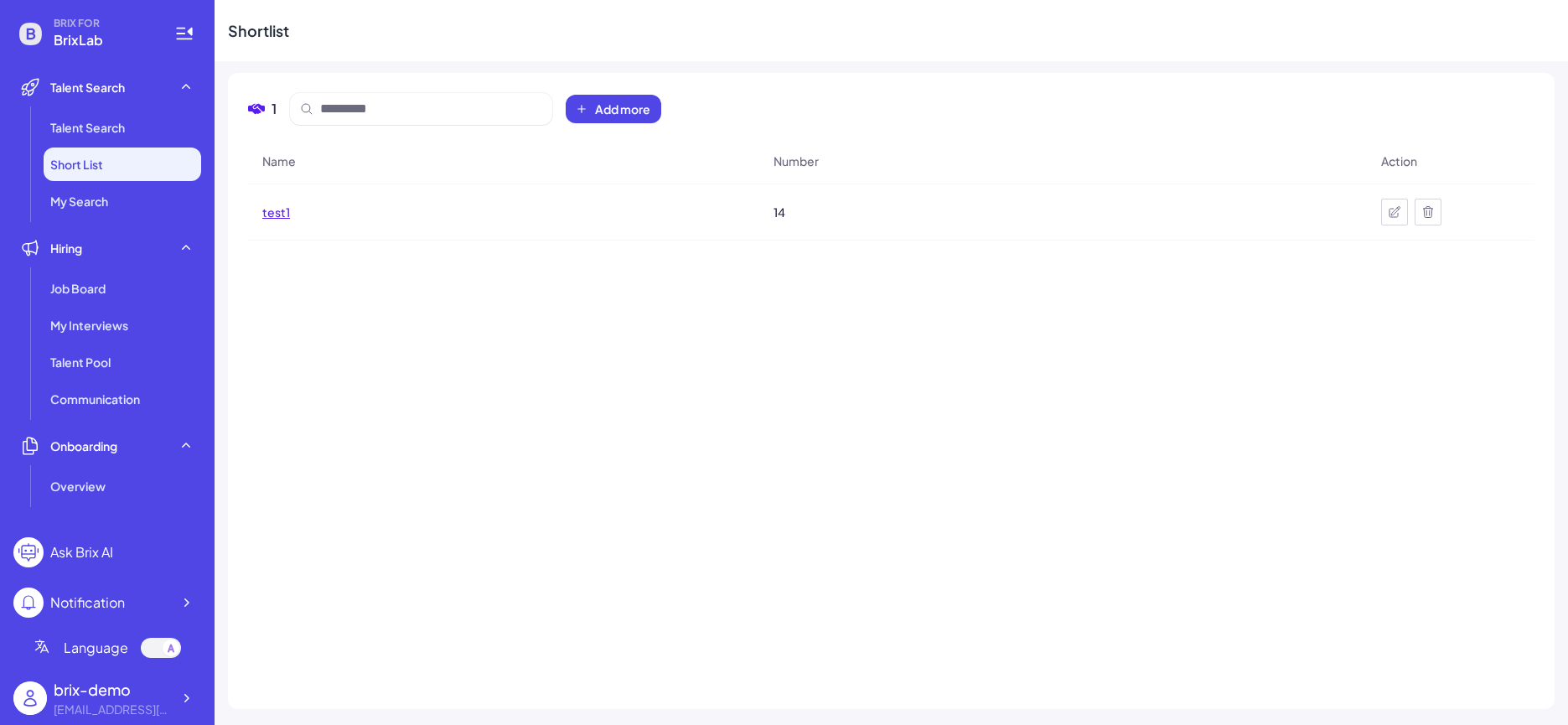
click at [285, 219] on span "test1" at bounding box center [276, 212] width 28 height 17
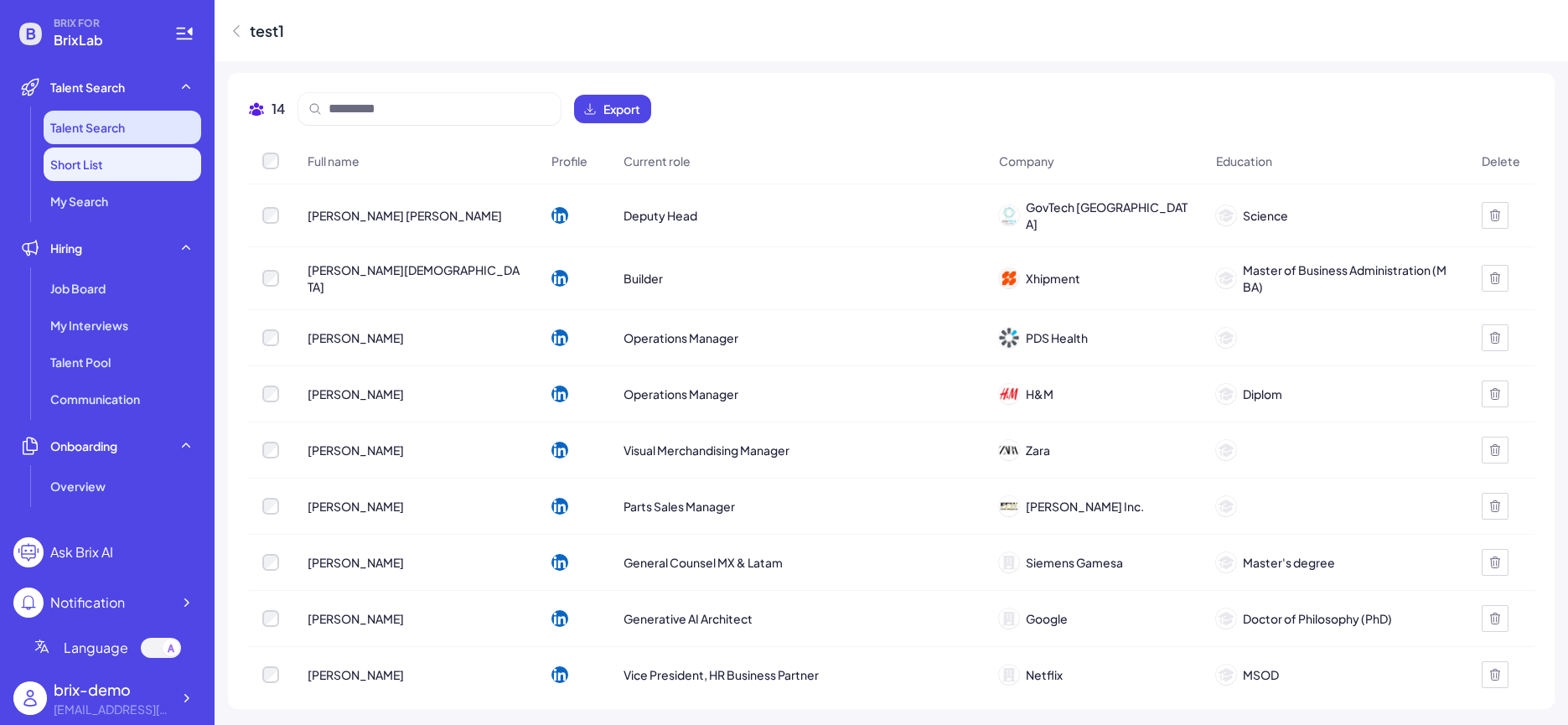
click at [183, 130] on li "Talent Search" at bounding box center [122, 128] width 157 height 34
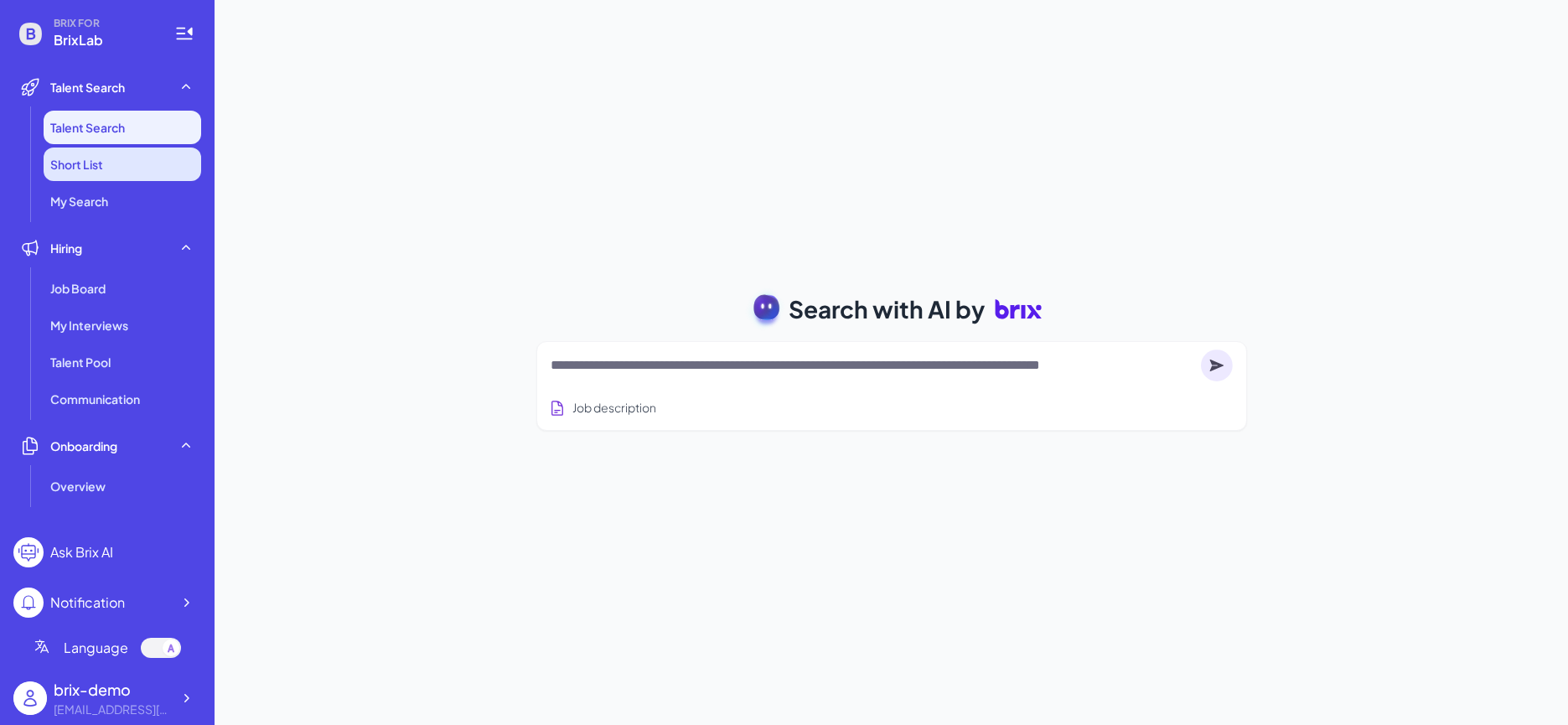
click at [113, 165] on li "Short List" at bounding box center [122, 164] width 157 height 34
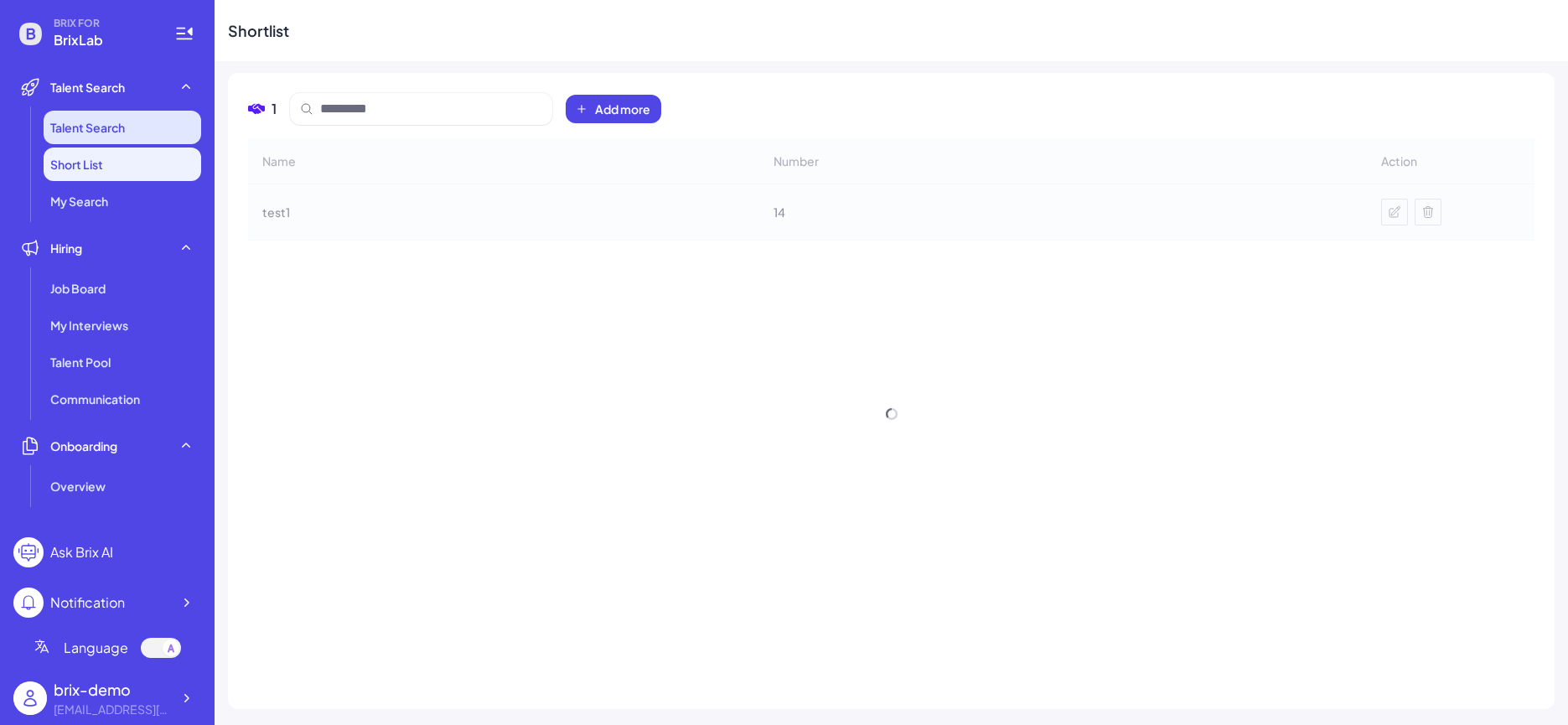
click at [115, 136] on li "Talent Search" at bounding box center [122, 128] width 157 height 34
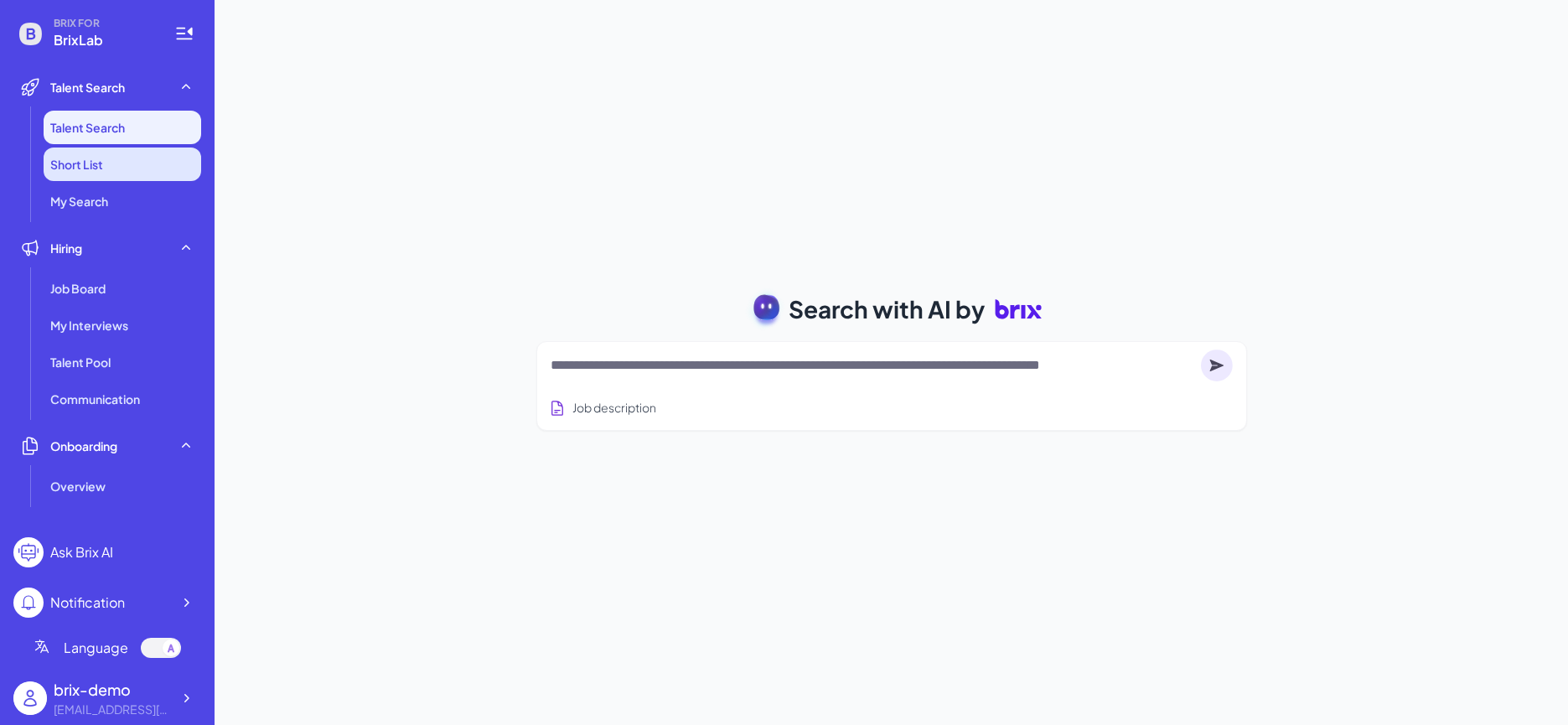
click at [128, 174] on li "Short List" at bounding box center [122, 164] width 157 height 34
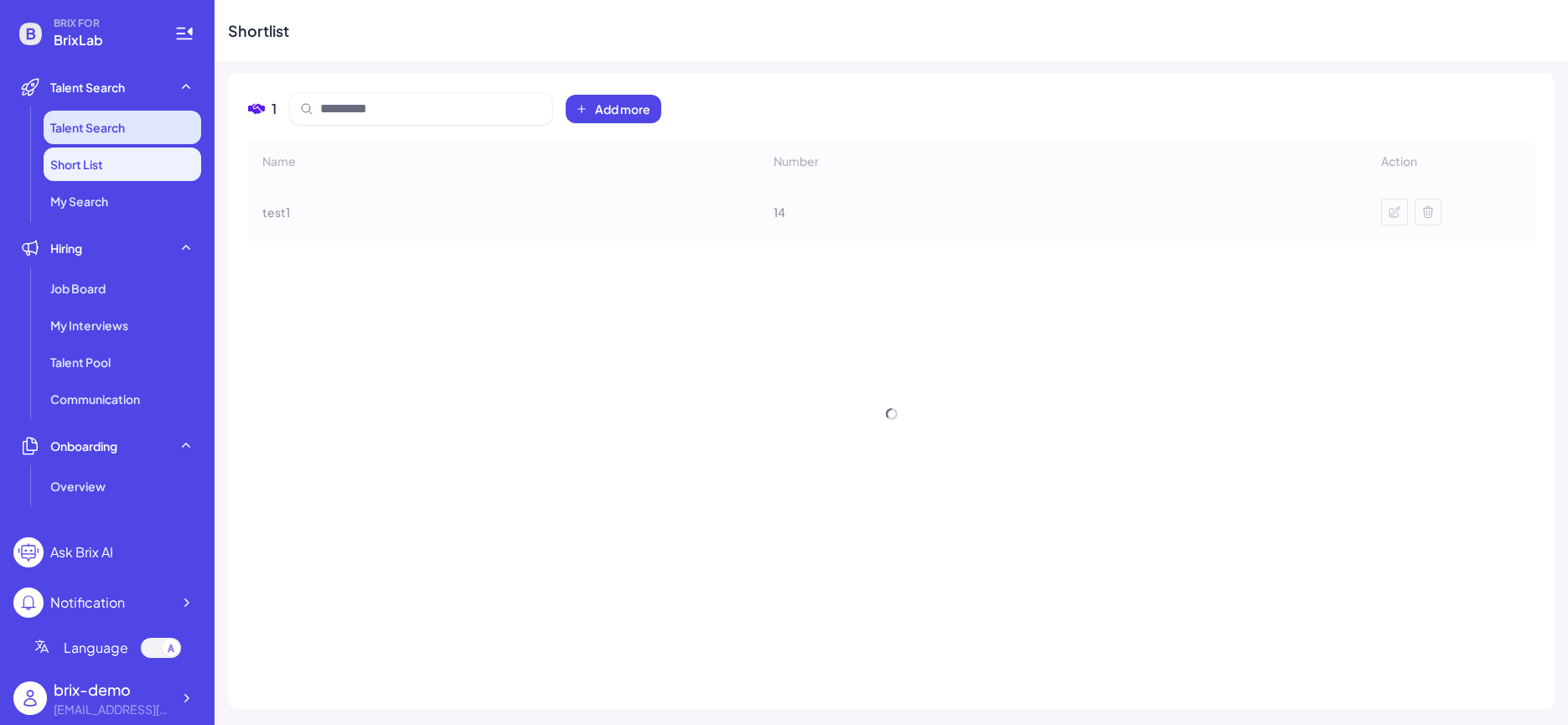
click at [138, 129] on li "Talent Search" at bounding box center [122, 128] width 157 height 34
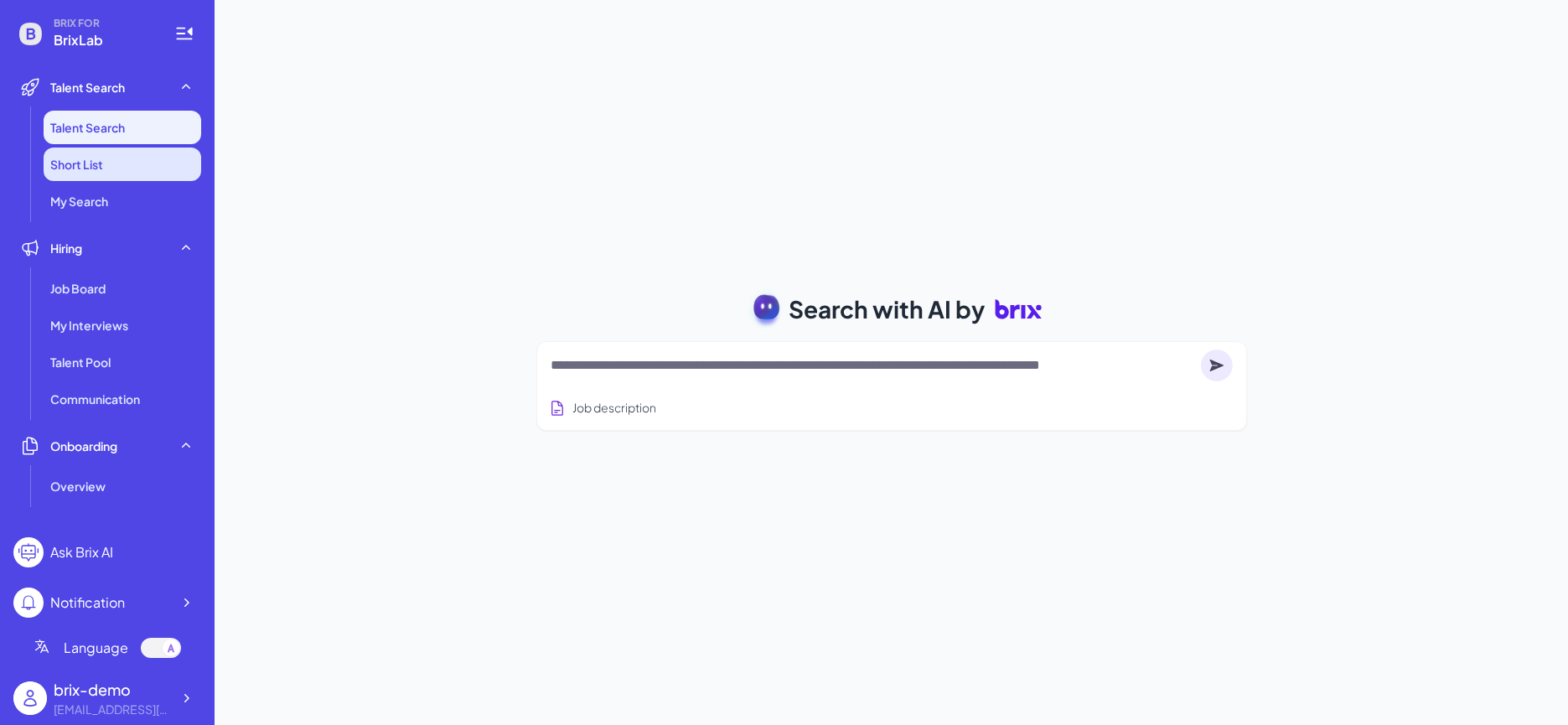
click at [146, 170] on li "Short List" at bounding box center [122, 164] width 157 height 34
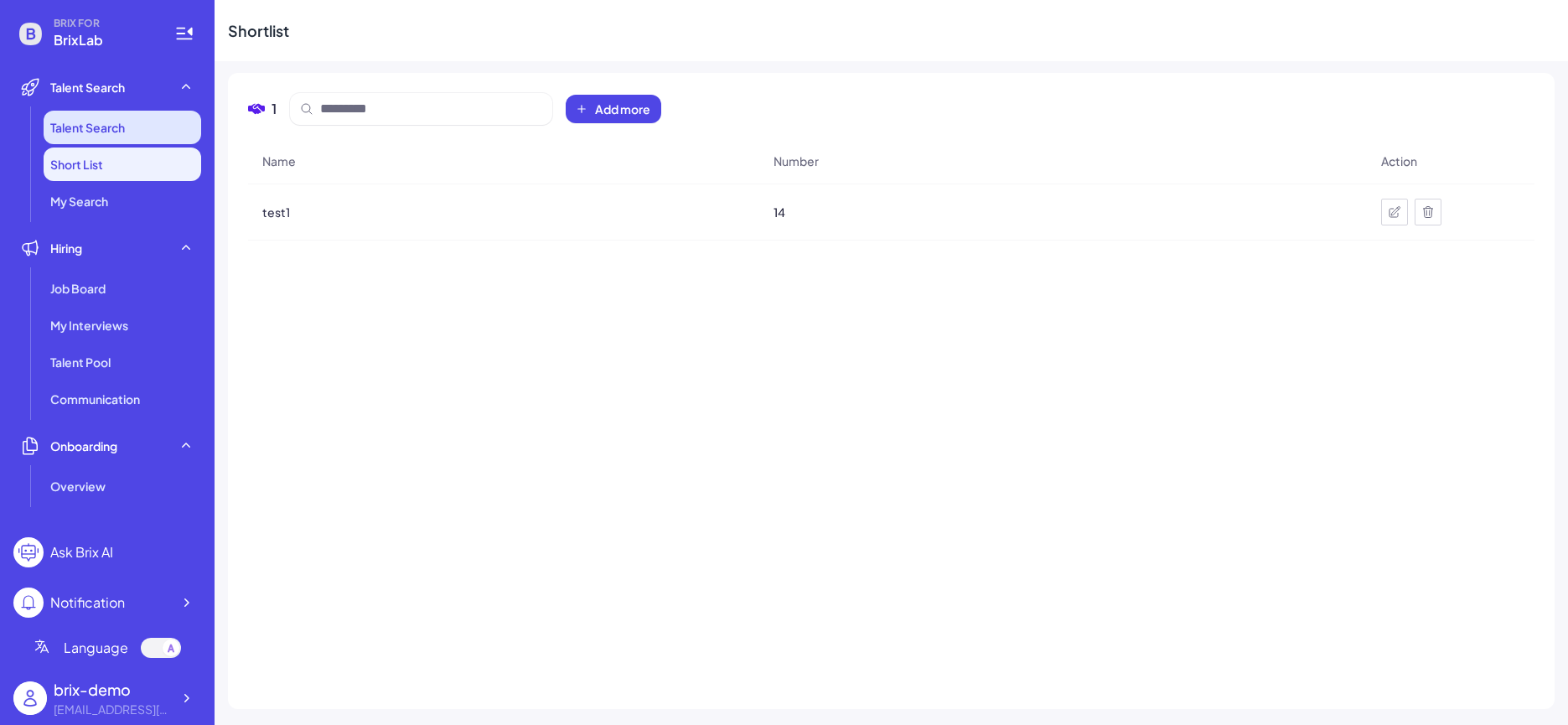
click at [138, 127] on li "Talent Search" at bounding box center [122, 128] width 157 height 34
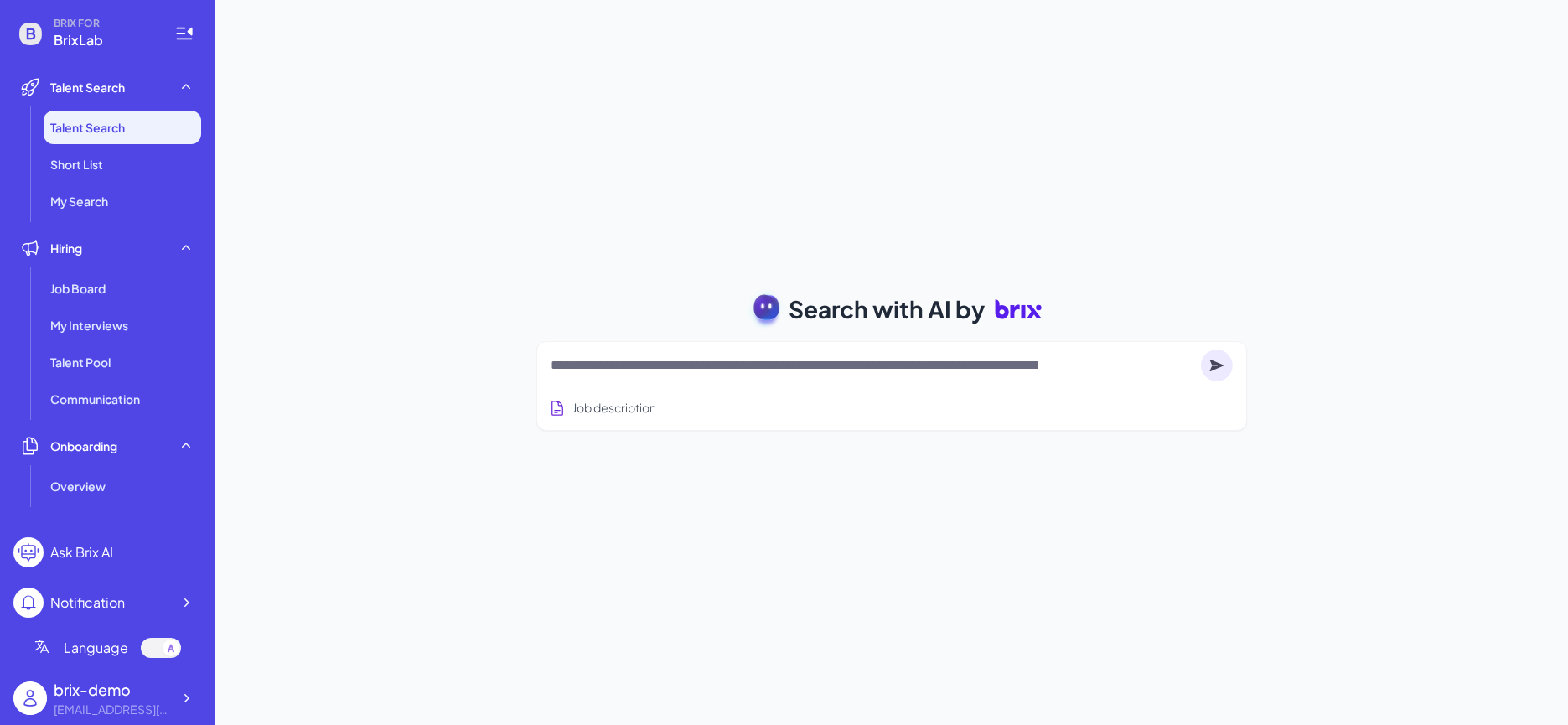
click at [608, 379] on div at bounding box center [892, 365] width 683 height 34
click at [606, 372] on textarea at bounding box center [872, 365] width 644 height 21
click at [112, 299] on div "Job Board" at bounding box center [122, 288] width 157 height 34
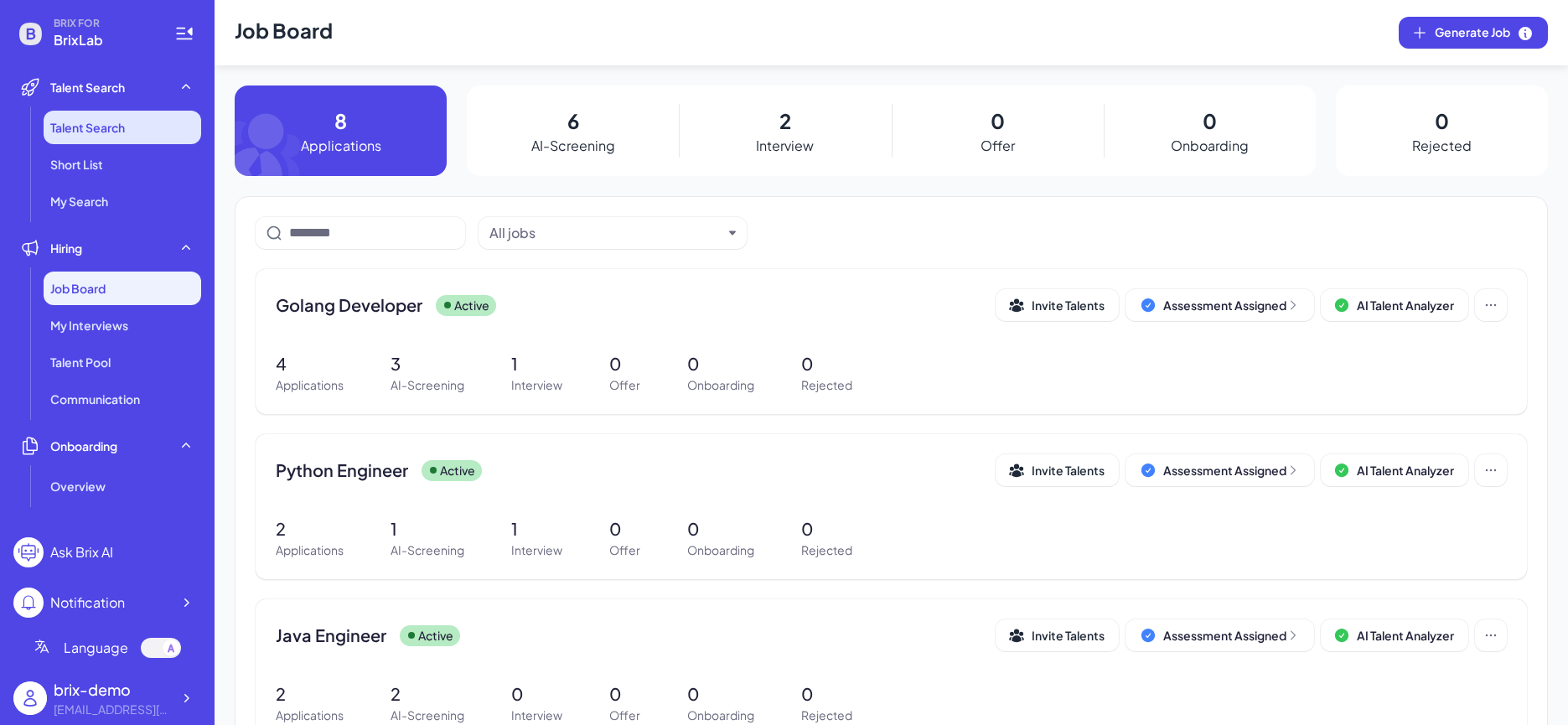
click at [152, 120] on li "Talent Search" at bounding box center [122, 128] width 157 height 34
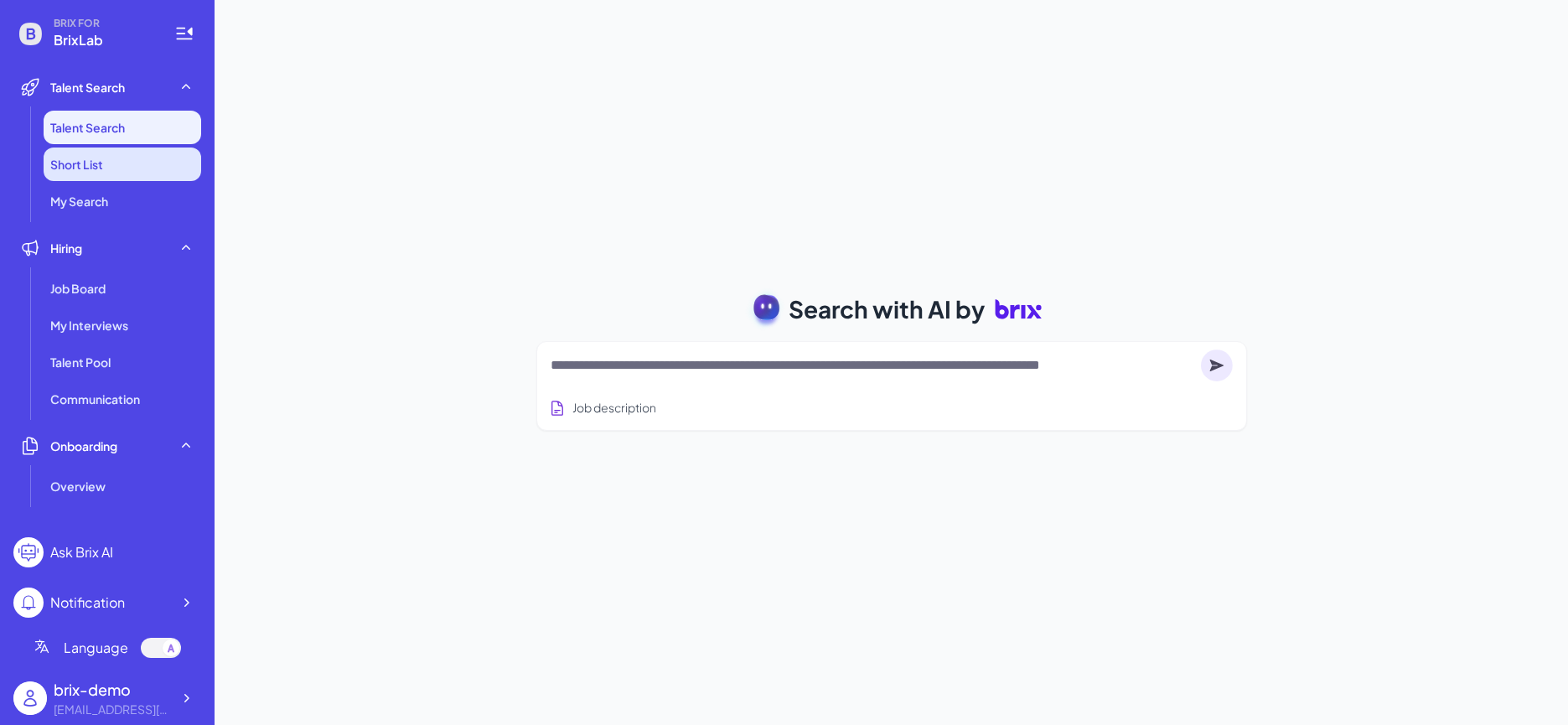
click at [129, 177] on li "Short List" at bounding box center [122, 164] width 157 height 34
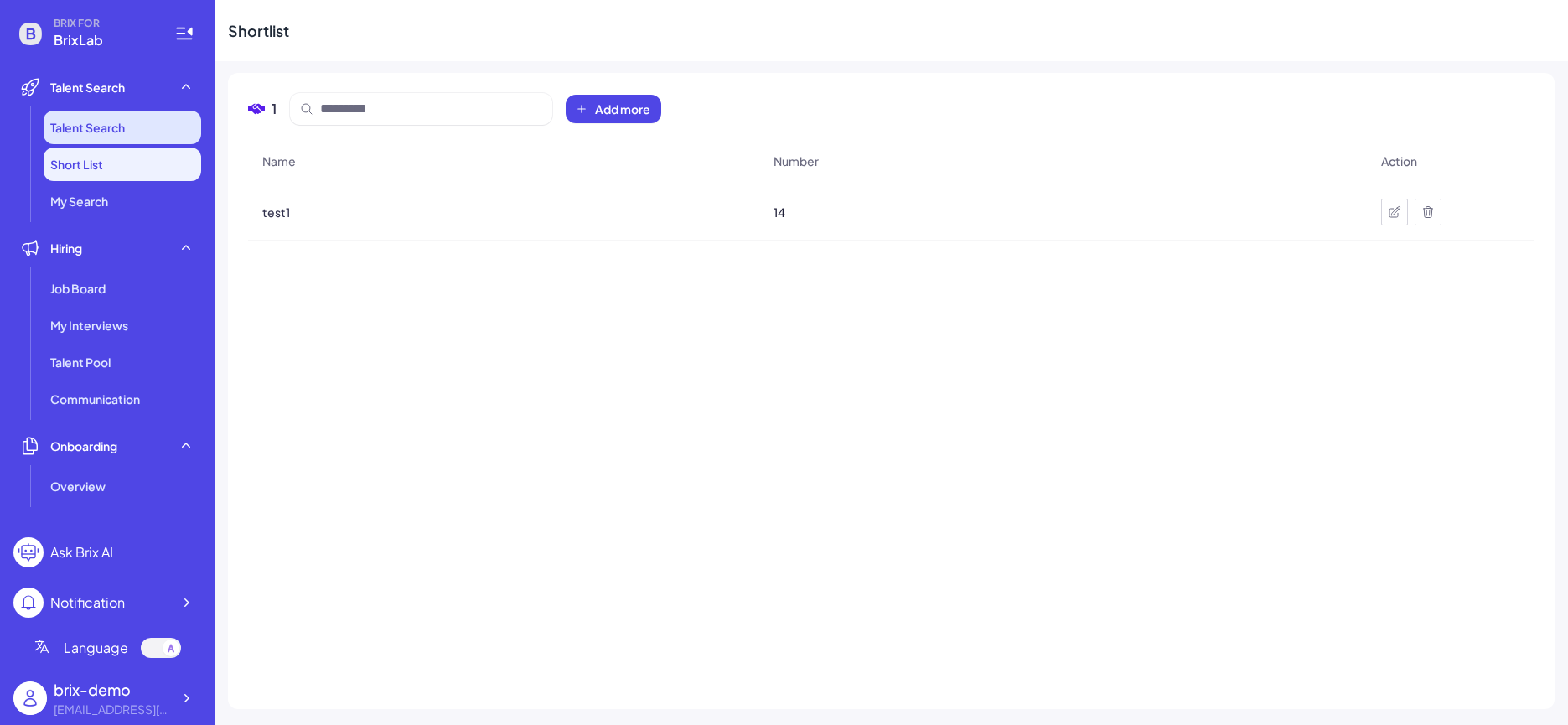
click at [130, 119] on li "Talent Search" at bounding box center [122, 128] width 157 height 34
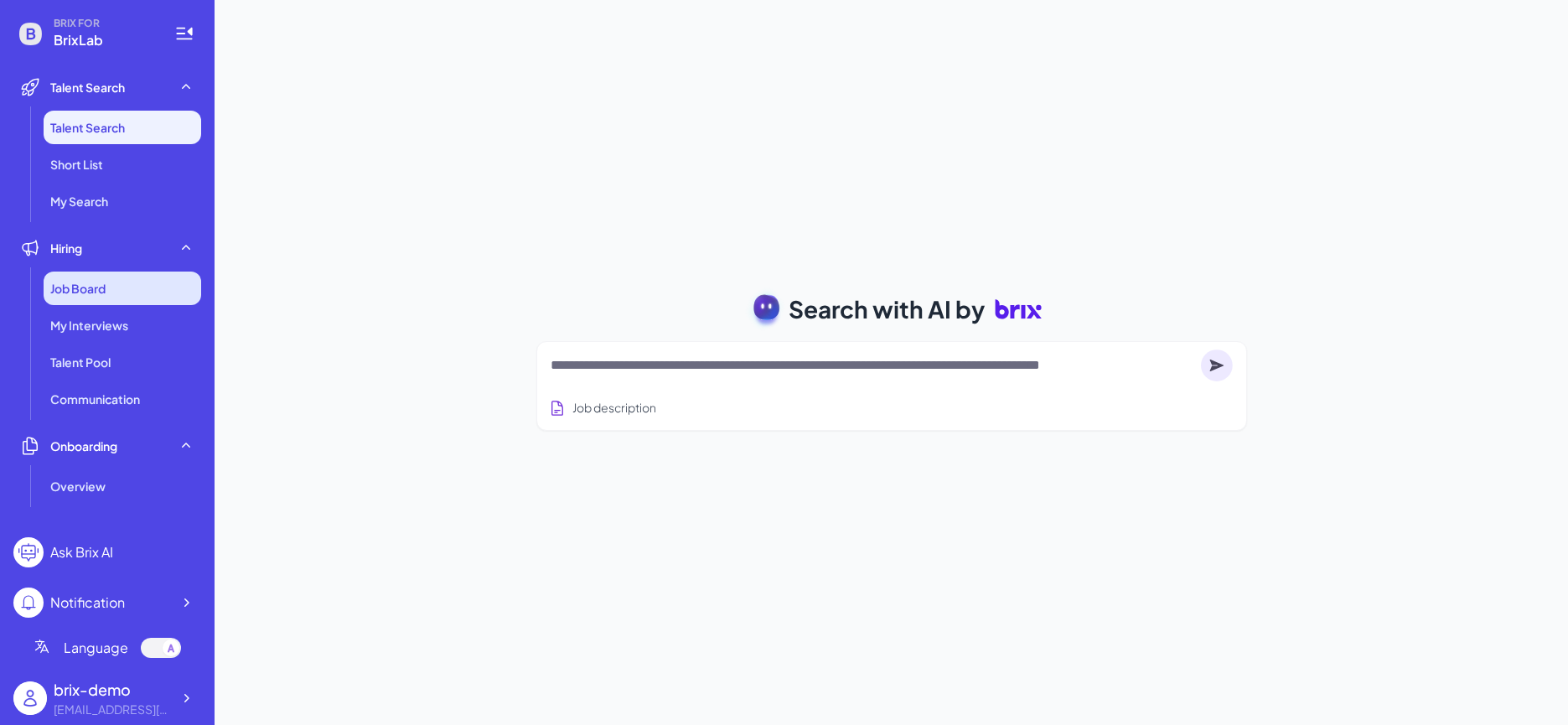
click at [109, 281] on div "Job Board" at bounding box center [122, 288] width 157 height 34
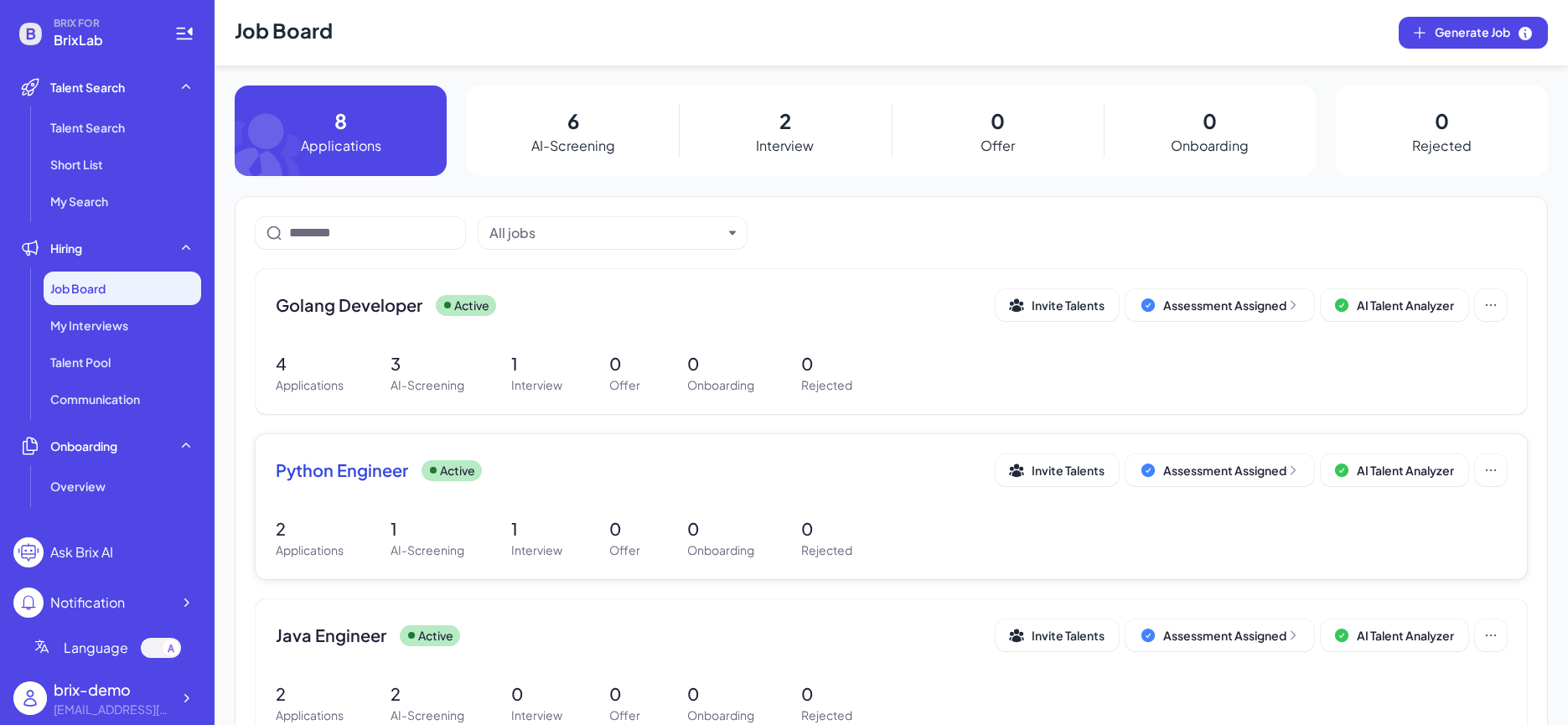
scroll to position [101, 0]
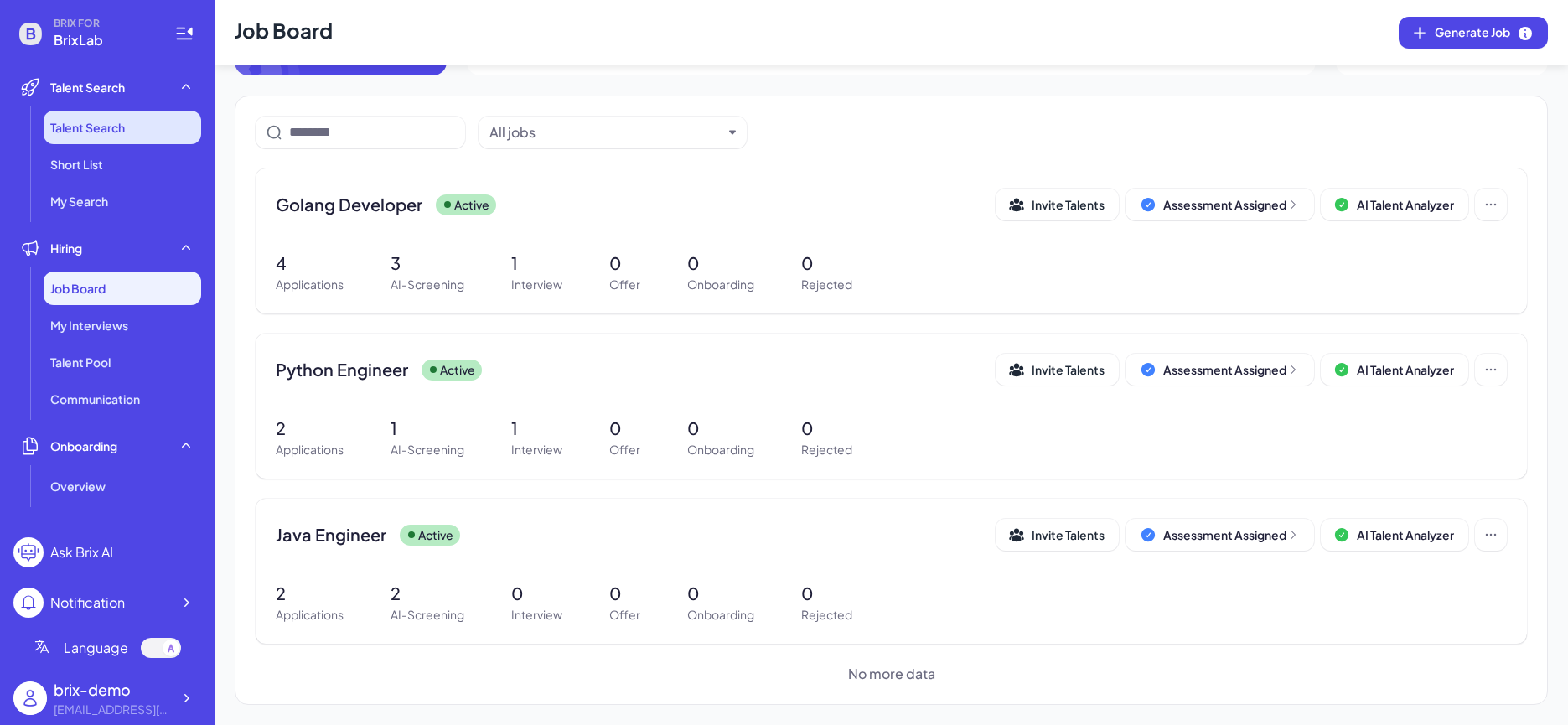
click at [166, 134] on li "Talent Search" at bounding box center [122, 128] width 157 height 34
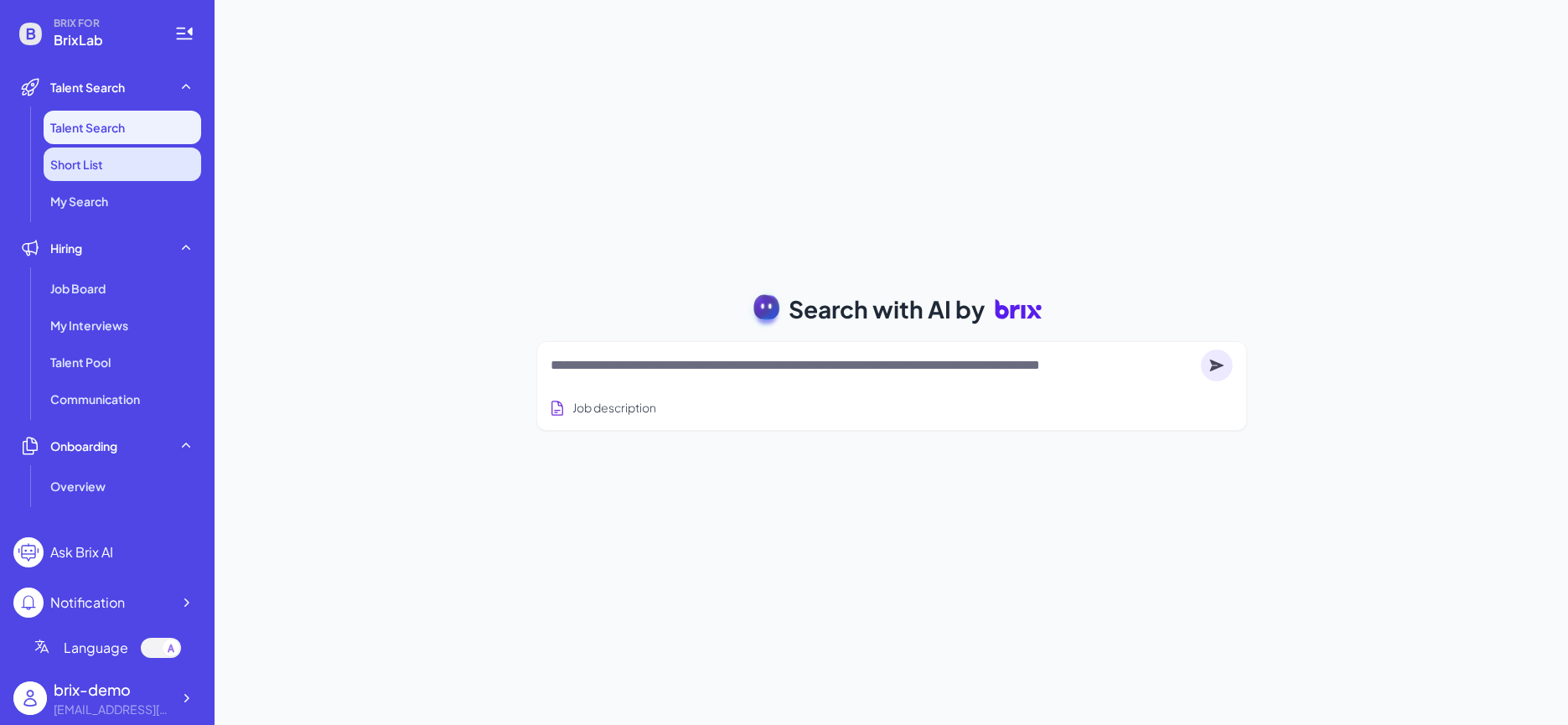
click at [147, 171] on li "Short List" at bounding box center [122, 164] width 157 height 34
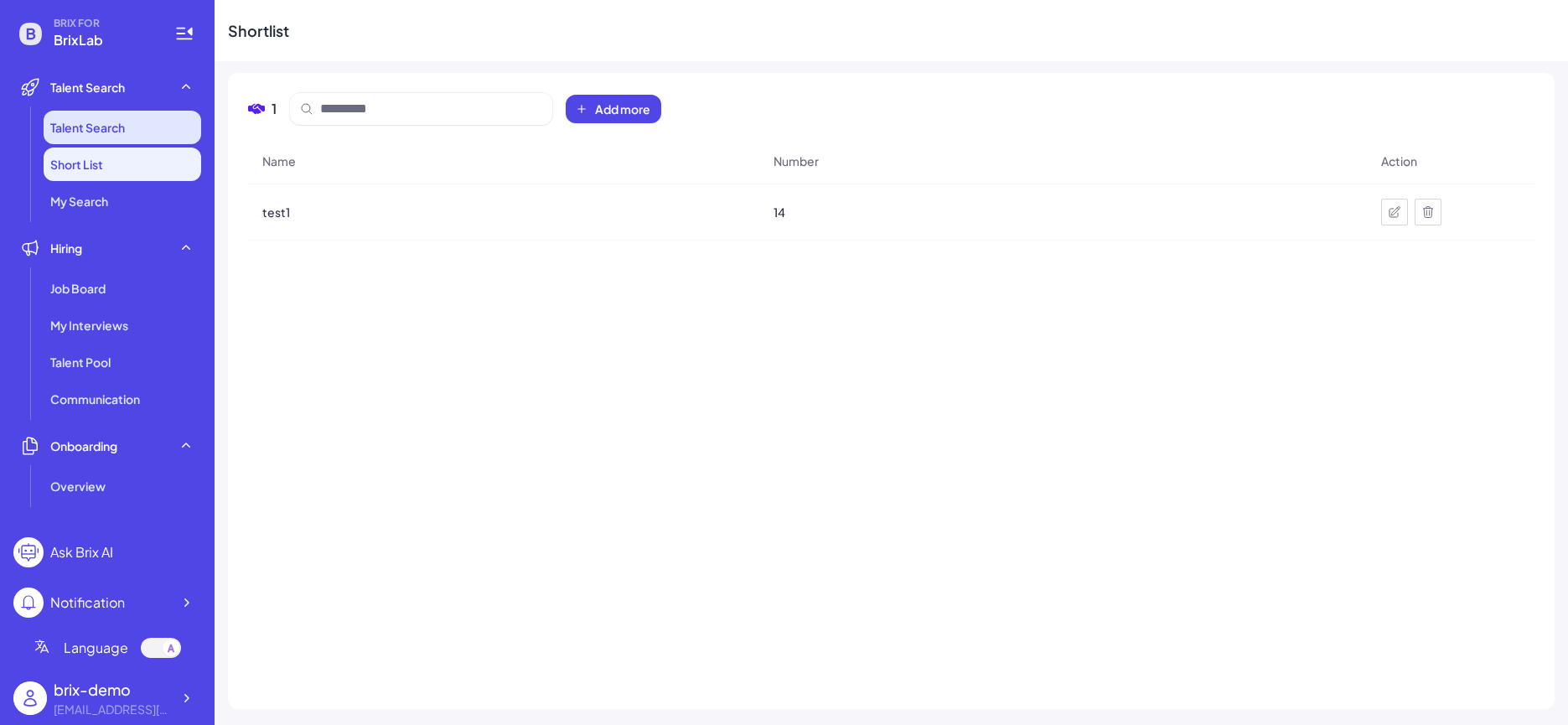
click at [139, 121] on li "Talent Search" at bounding box center [122, 128] width 157 height 34
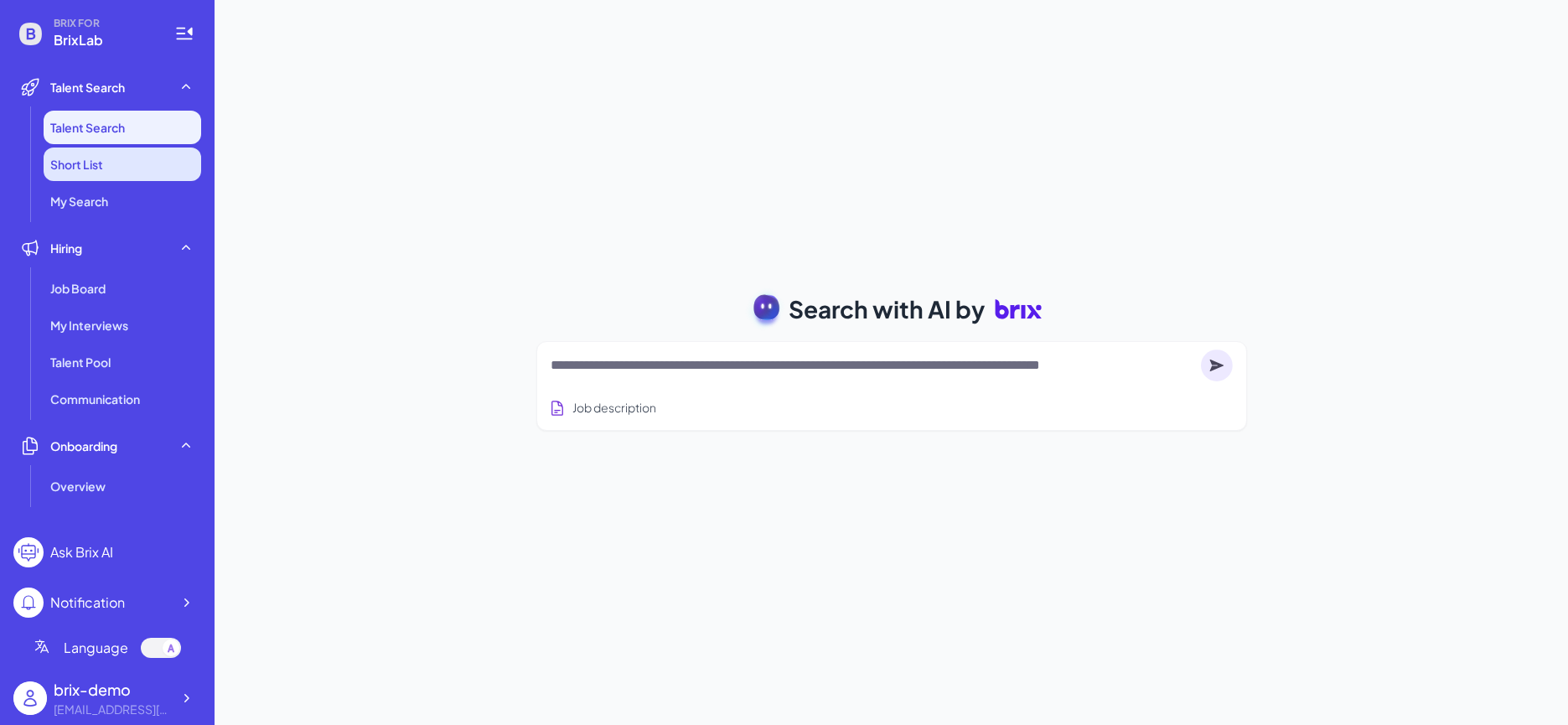
click at [140, 153] on li "Short List" at bounding box center [122, 164] width 157 height 34
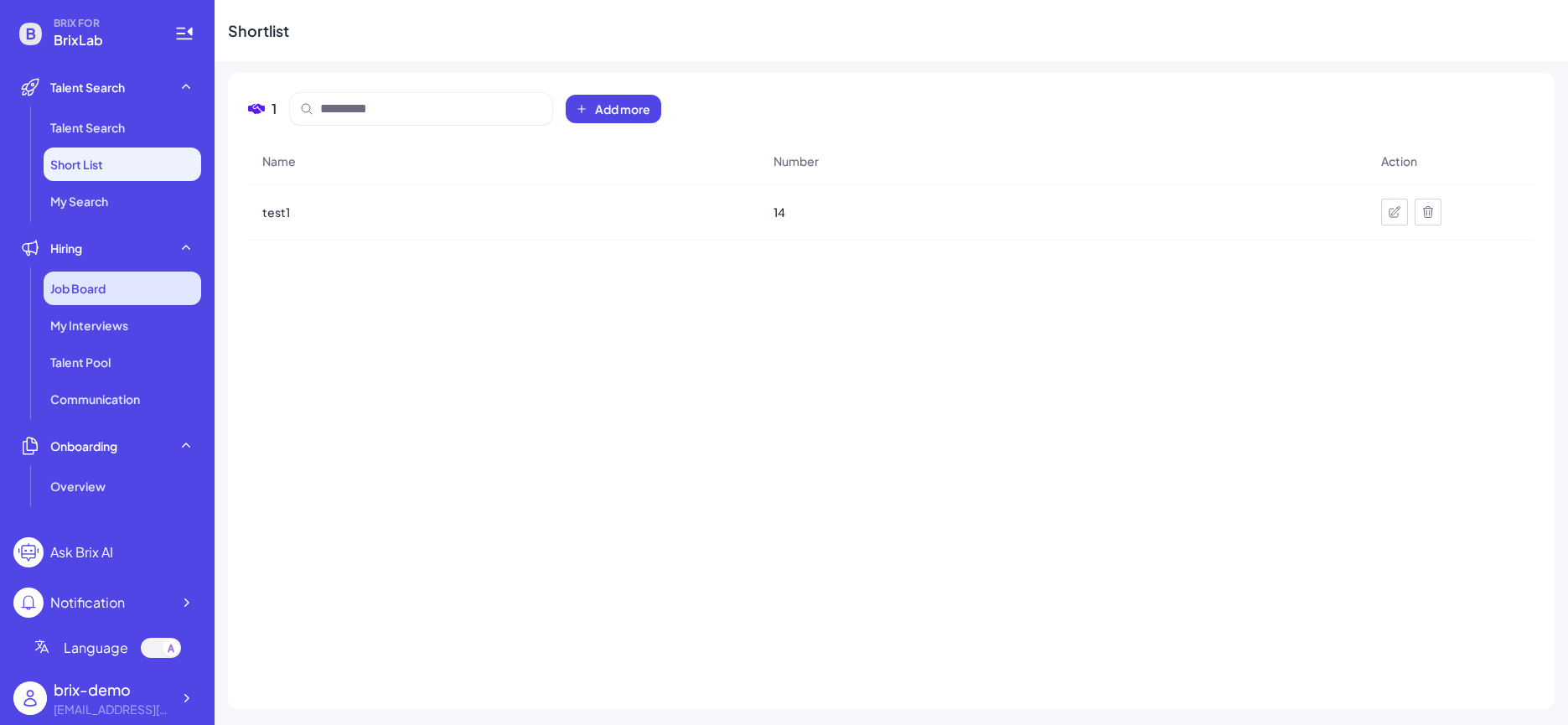
click at [122, 300] on div "Job Board" at bounding box center [122, 288] width 157 height 34
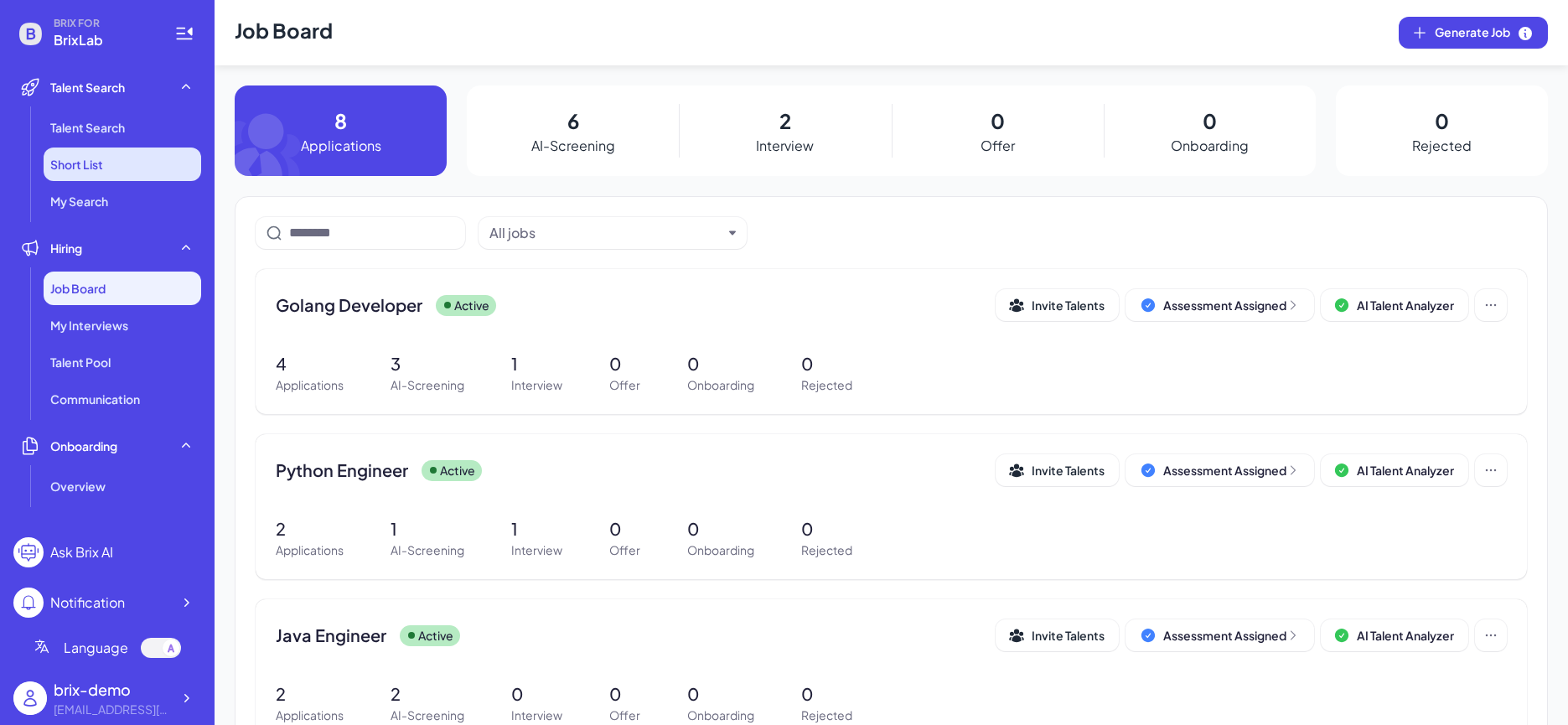
click at [103, 160] on li "Short List" at bounding box center [122, 164] width 157 height 34
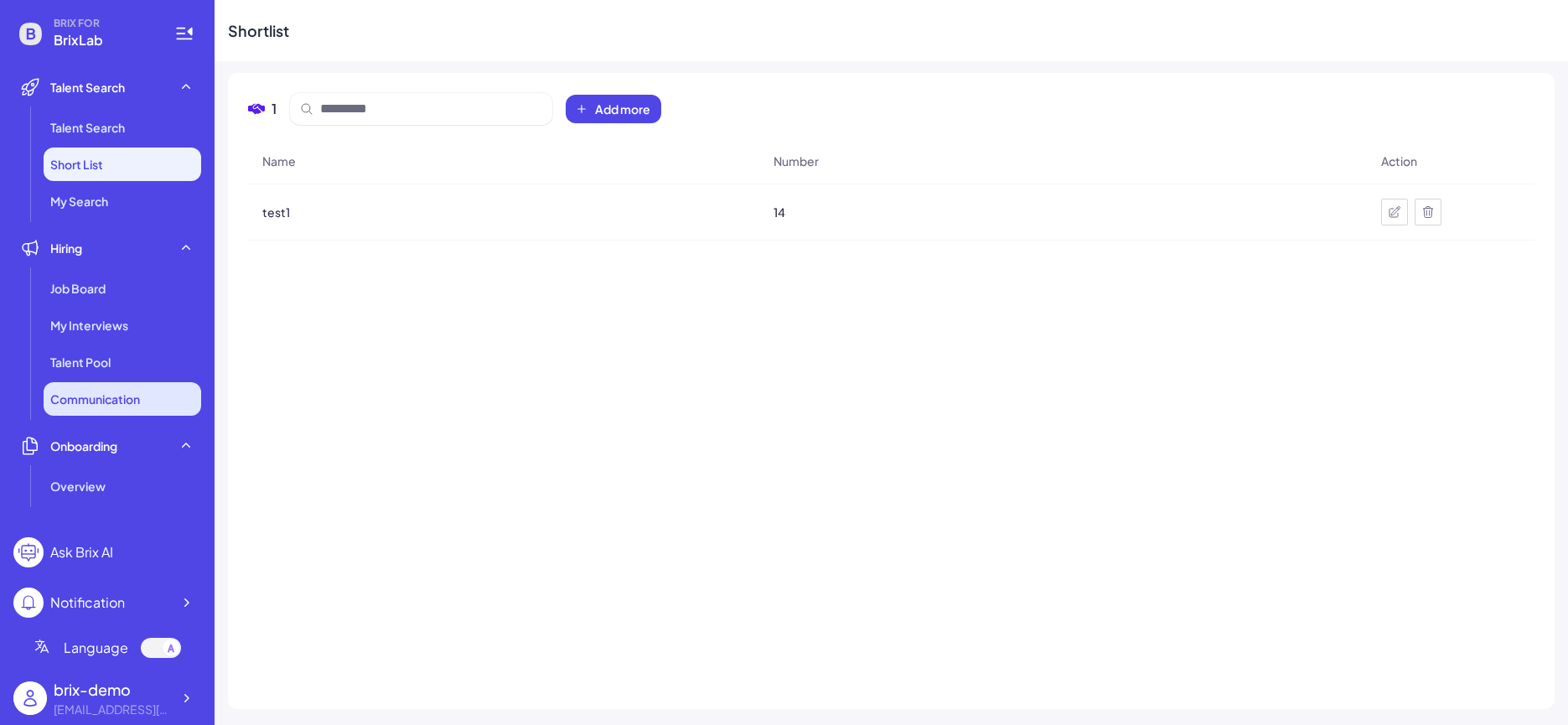
click at [170, 398] on li "Communication" at bounding box center [122, 399] width 157 height 34
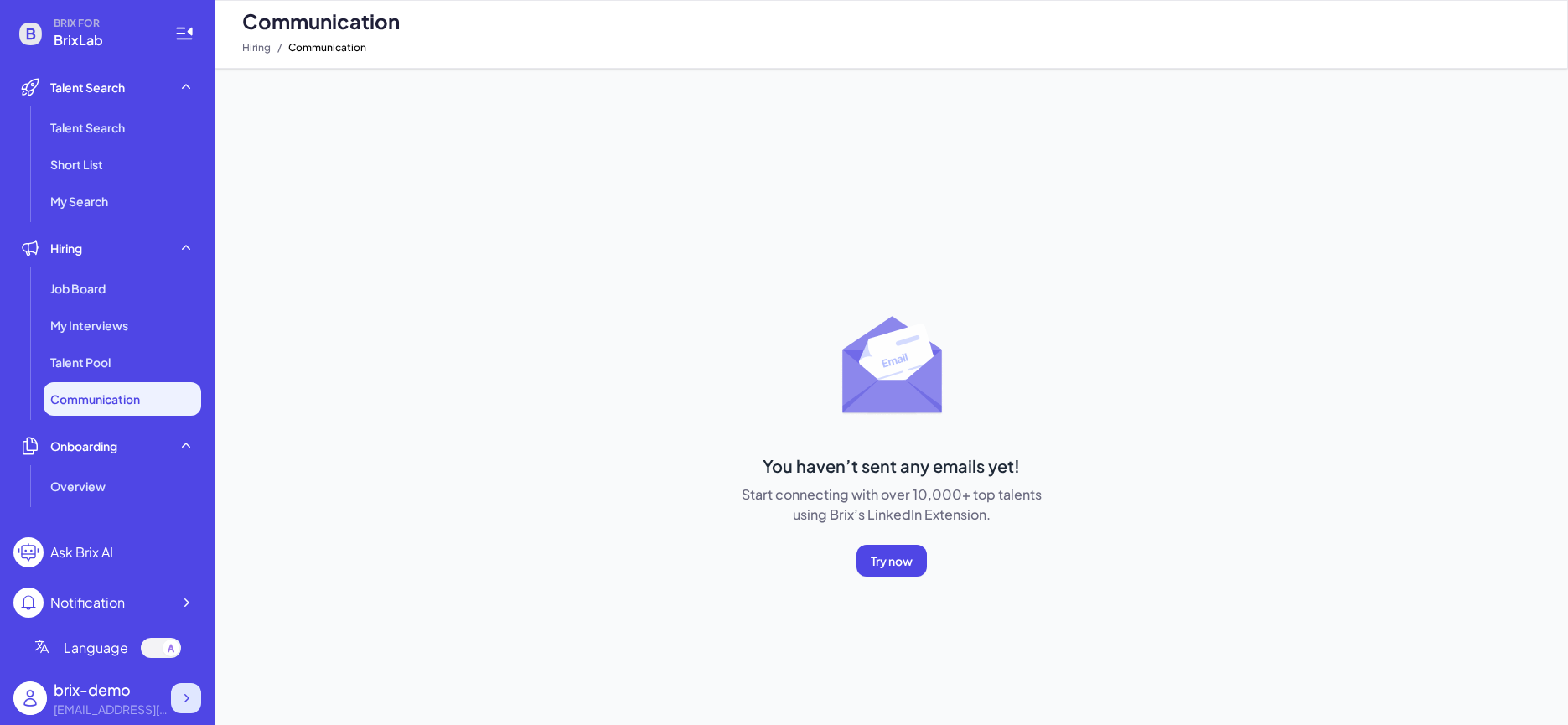
click at [184, 693] on icon at bounding box center [186, 697] width 17 height 17
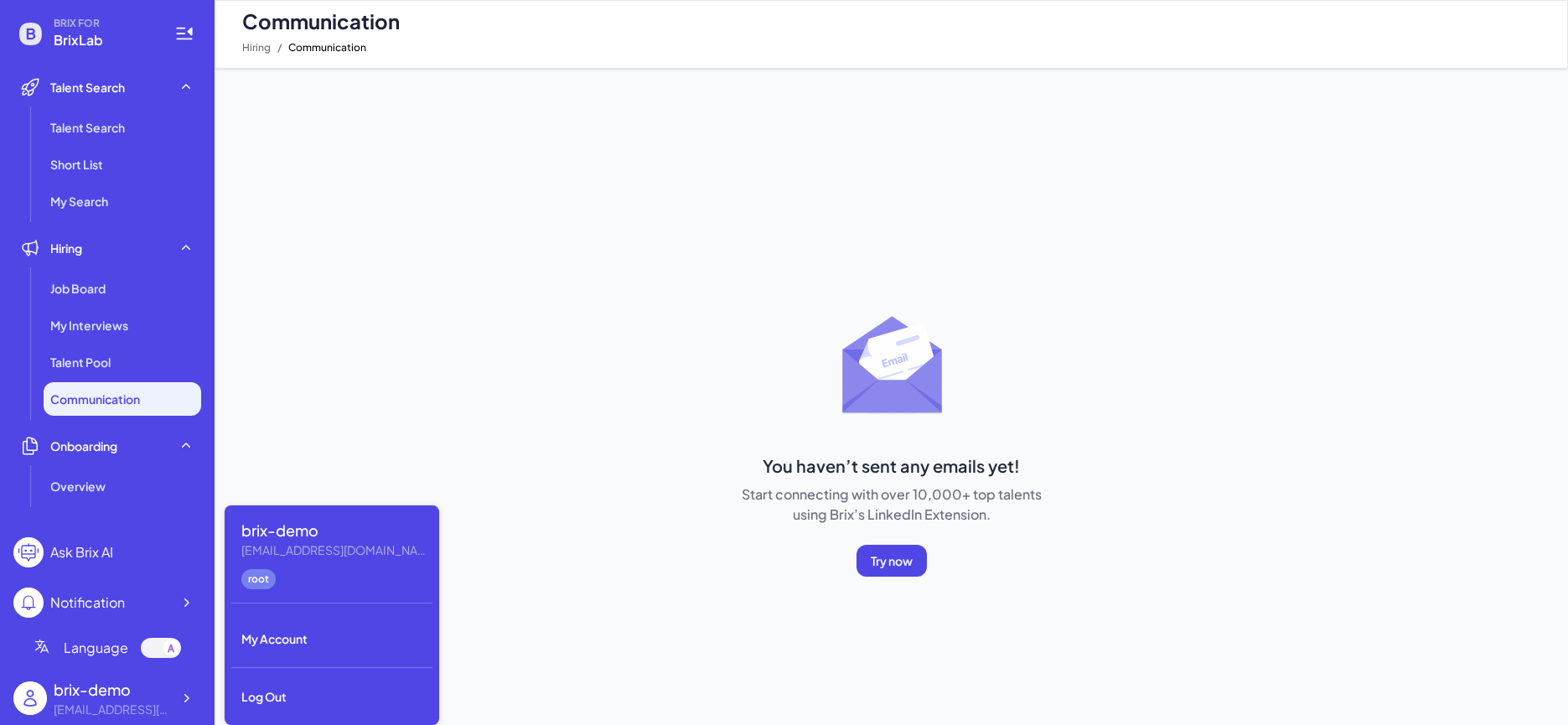
scroll to position [11, 0]
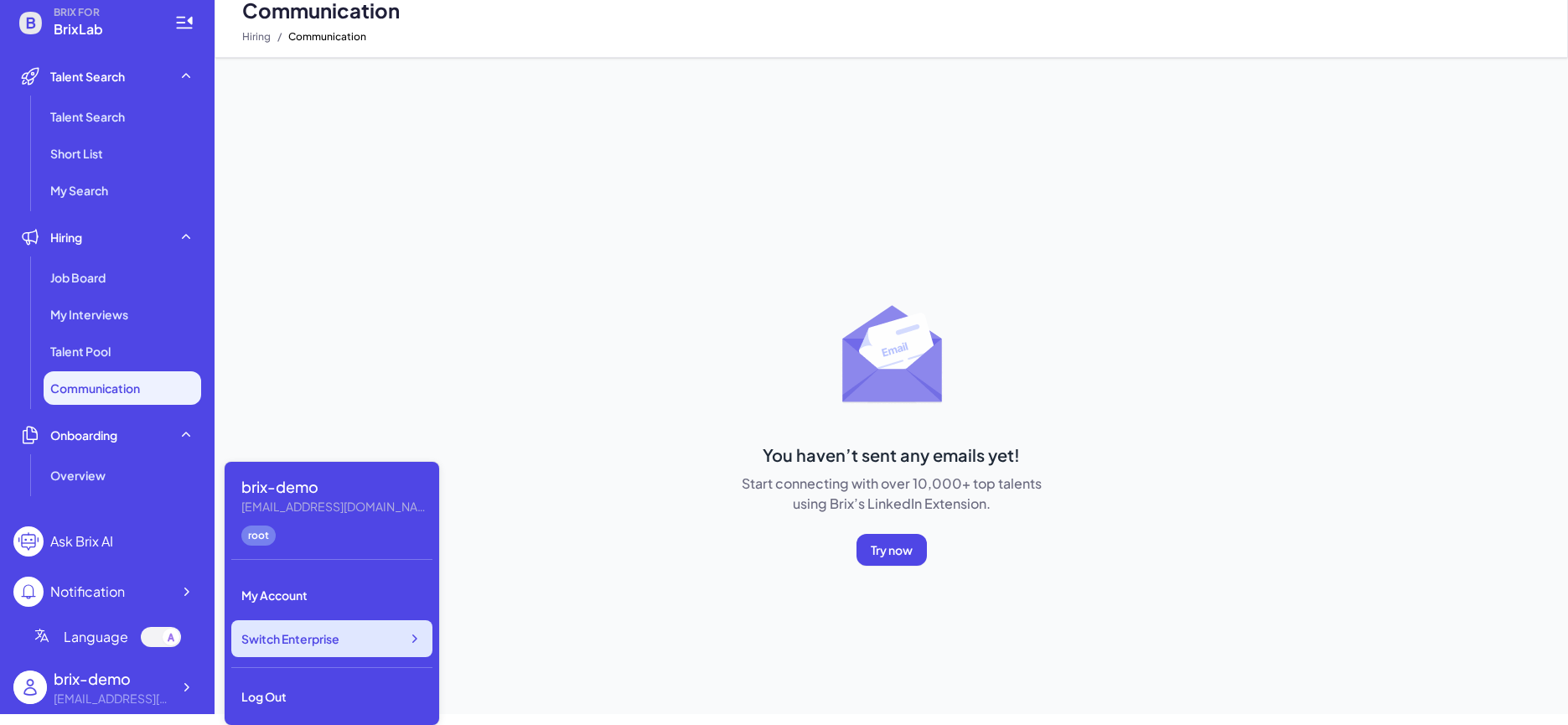
click at [386, 648] on div "Switch Enterprise" at bounding box center [331, 638] width 201 height 37
click at [586, 490] on div "You haven’t sent any emails yet! Start connecting with over 10,000+ top talents…" at bounding box center [891, 604] width 1327 height 629
